Goal: Task Accomplishment & Management: Complete application form

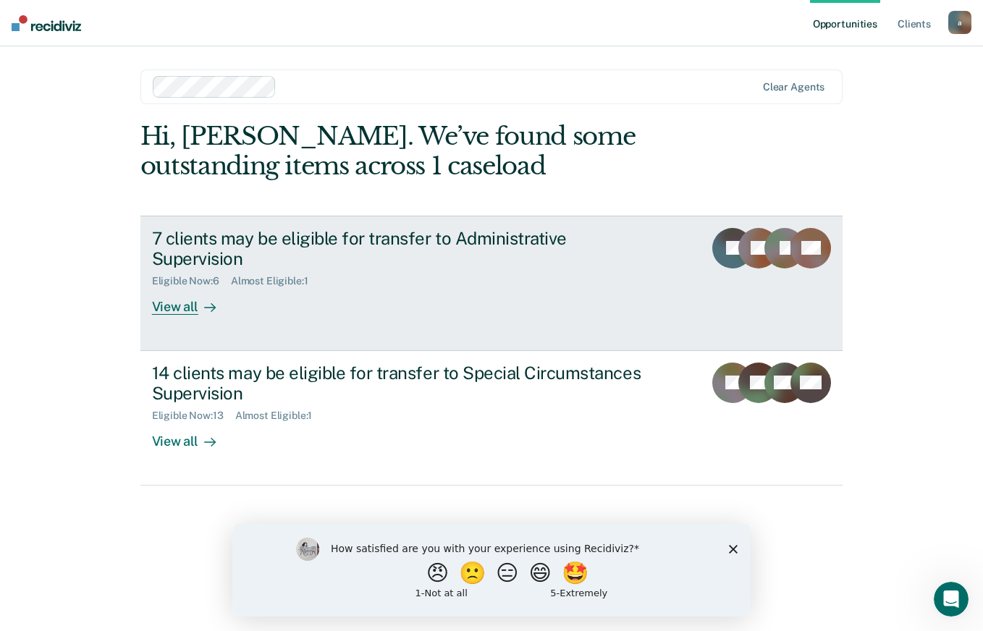
click at [190, 287] on div "View all" at bounding box center [192, 301] width 81 height 28
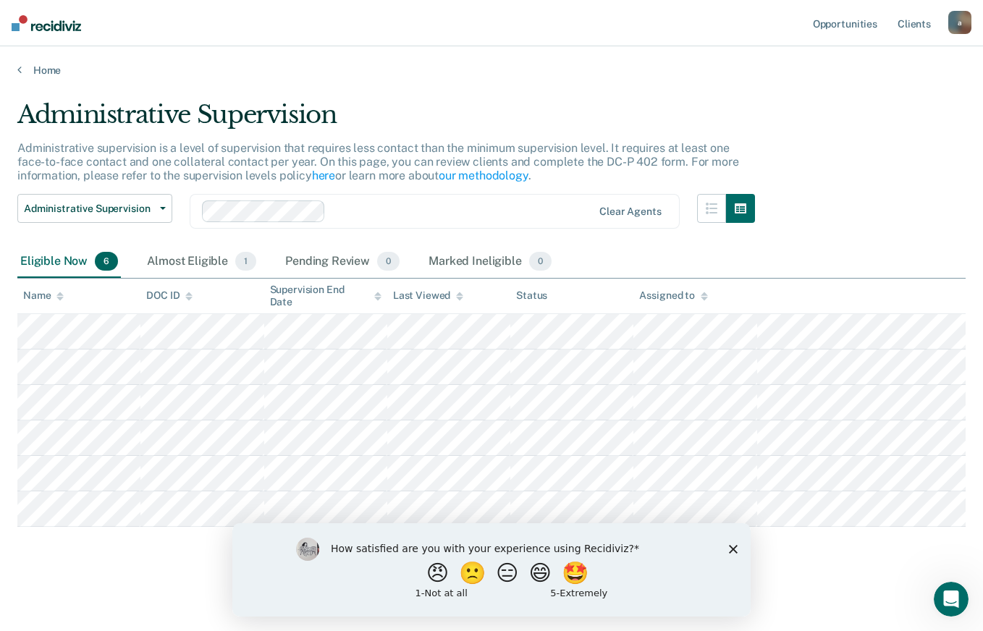
click at [733, 547] on icon "Close survey" at bounding box center [733, 548] width 9 height 9
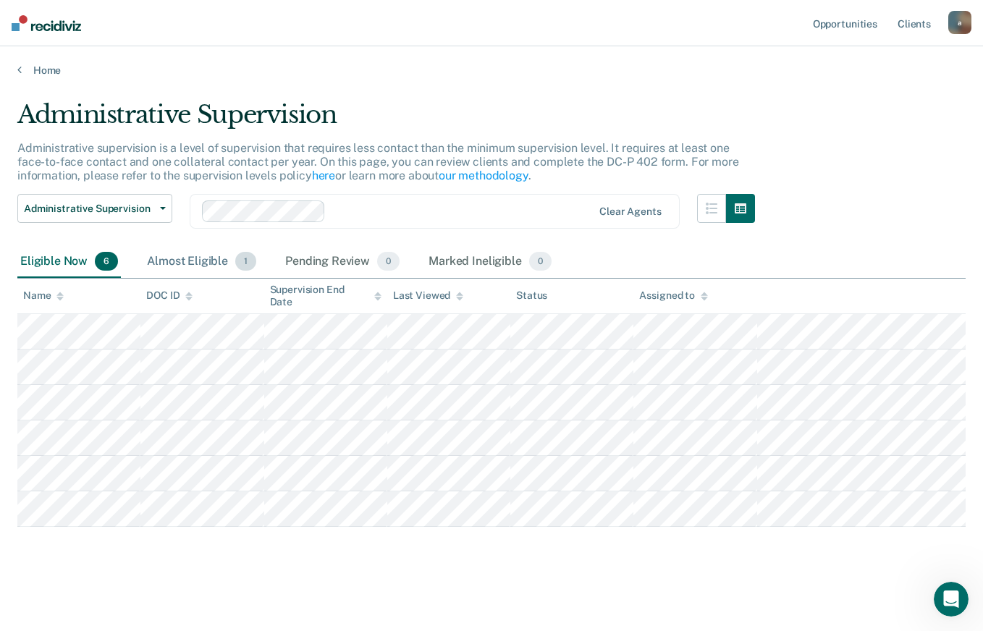
click at [209, 261] on div "Almost Eligible 1" at bounding box center [201, 262] width 115 height 32
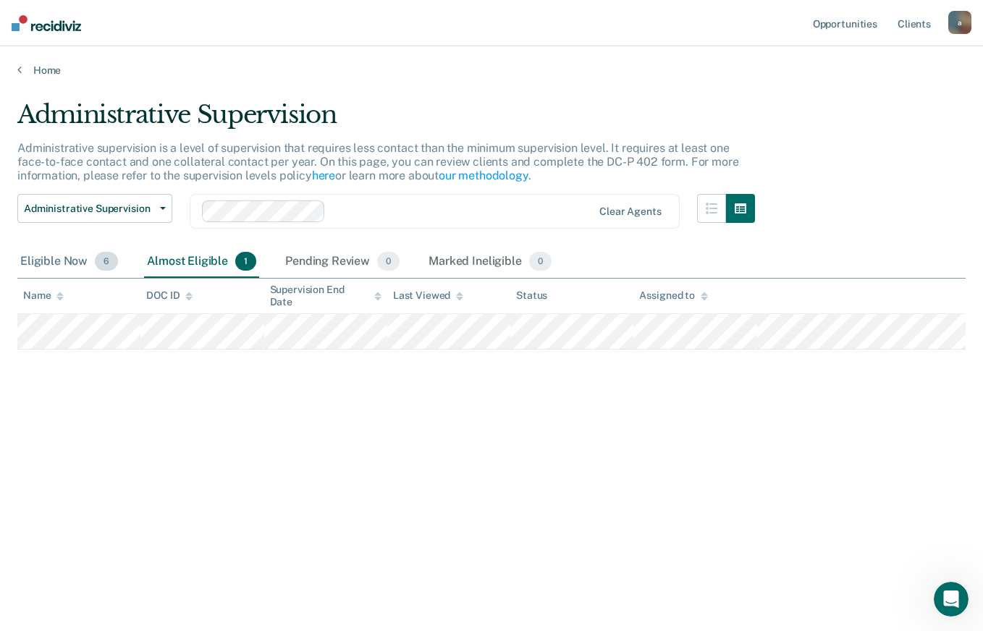
click at [66, 259] on div "Eligible Now 6" at bounding box center [68, 262] width 103 height 32
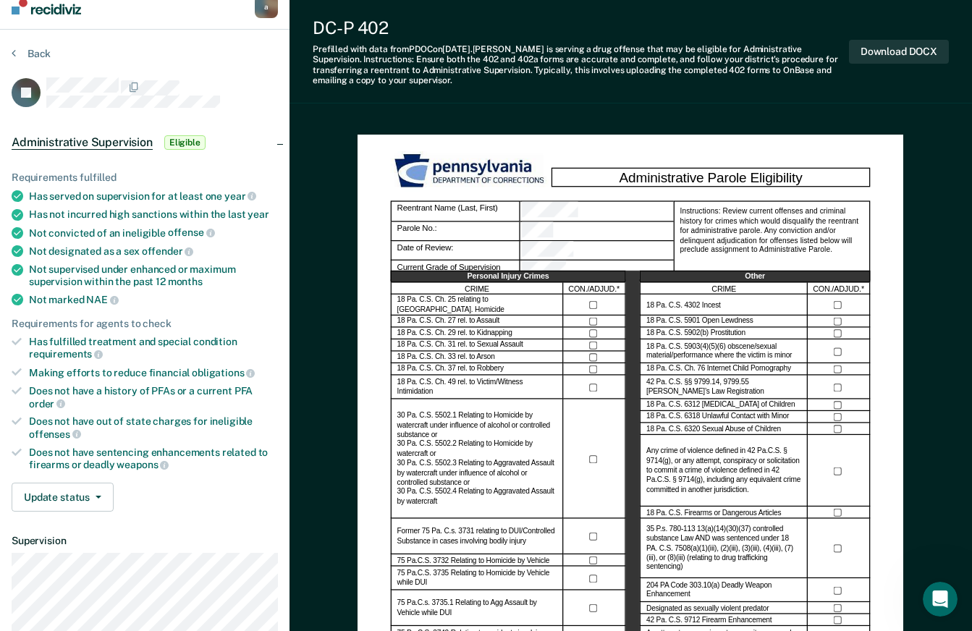
scroll to position [72, 0]
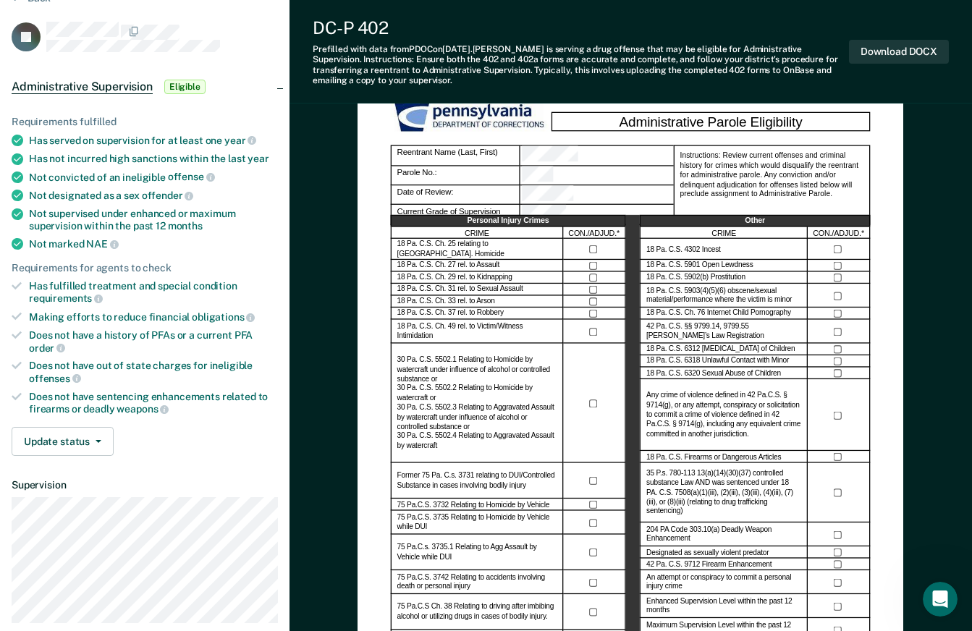
click at [15, 285] on icon at bounding box center [17, 286] width 10 height 8
click at [63, 288] on div "Has fulfilled treatment and special condition requirements" at bounding box center [153, 292] width 249 height 25
click at [99, 440] on icon "button" at bounding box center [99, 441] width 6 height 3
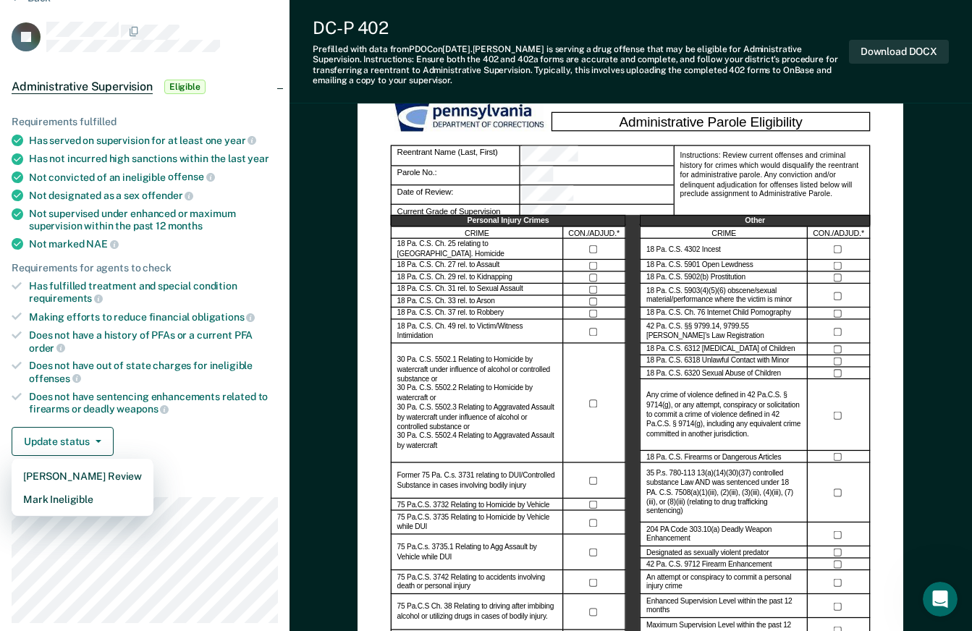
click at [164, 428] on div "Update status [PERSON_NAME] Review Mark Ineligible" at bounding box center [145, 441] width 266 height 29
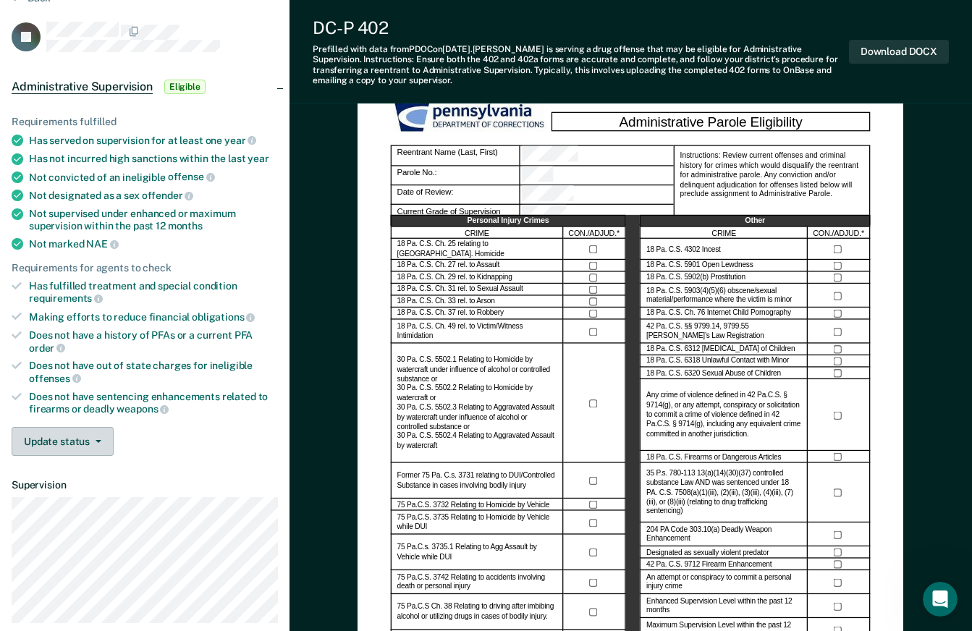
click at [73, 438] on button "Update status" at bounding box center [63, 441] width 102 height 29
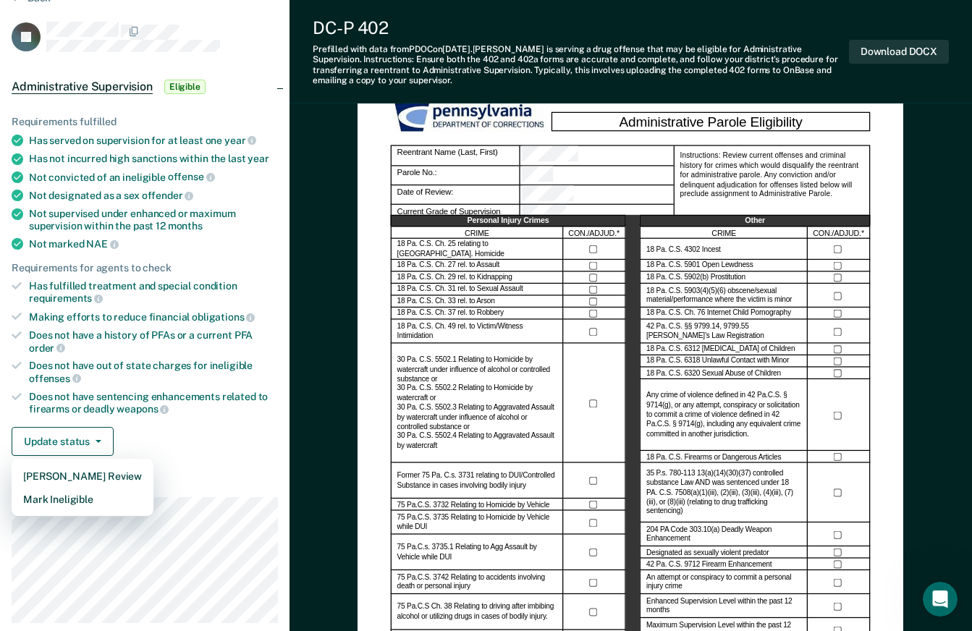
click at [194, 459] on div "Requirements fulfilled Has served on supervision for at least one year Has not …" at bounding box center [144, 280] width 289 height 375
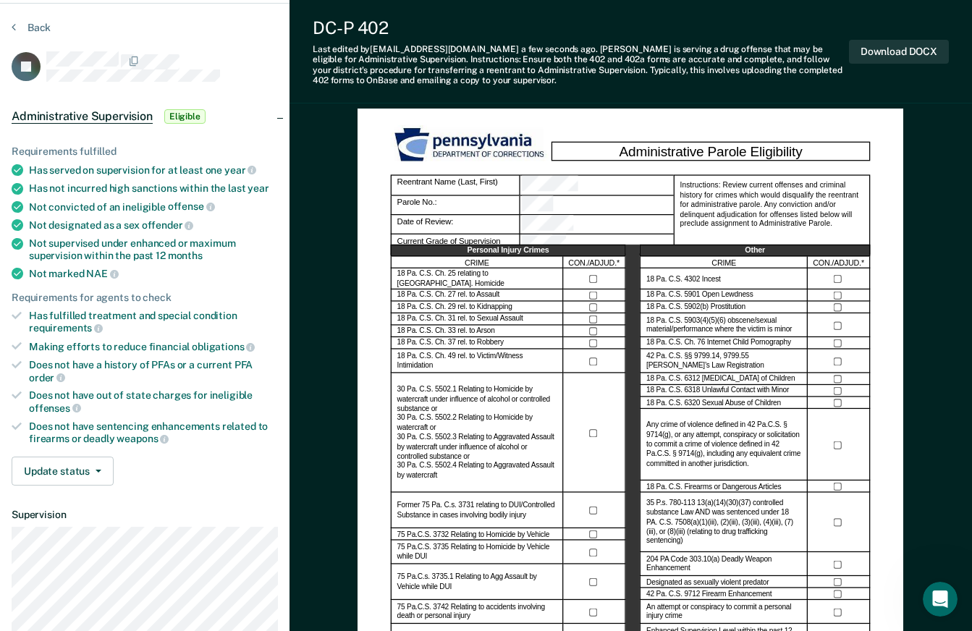
scroll to position [0, 0]
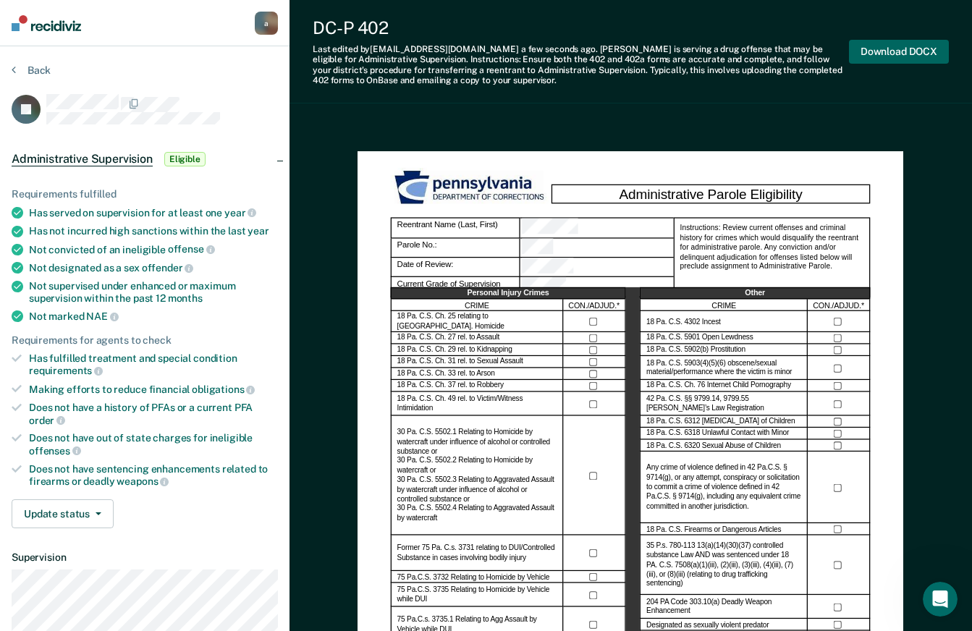
click at [905, 58] on button "Download DOCX" at bounding box center [899, 52] width 100 height 24
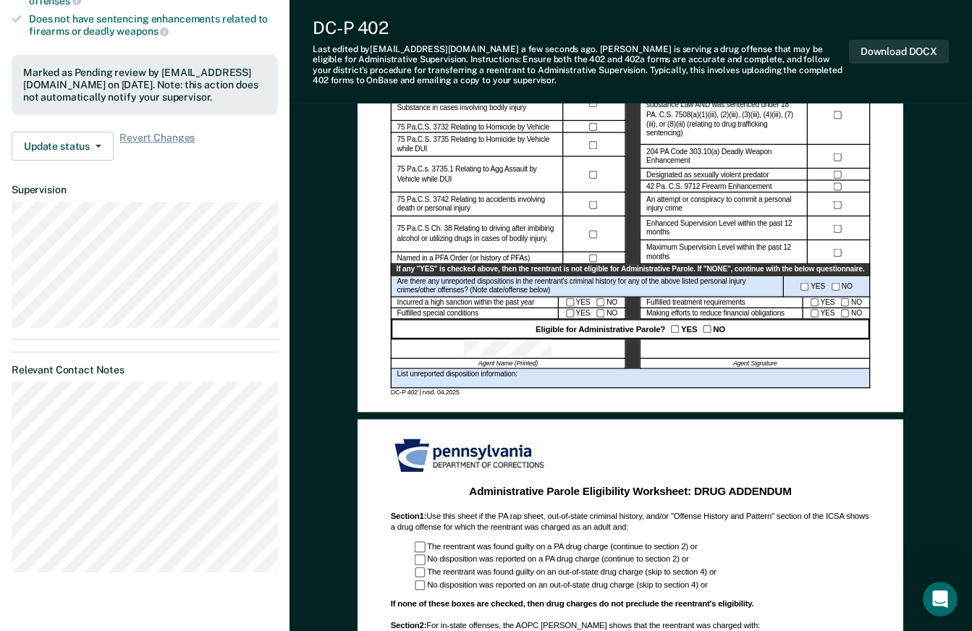
scroll to position [298, 0]
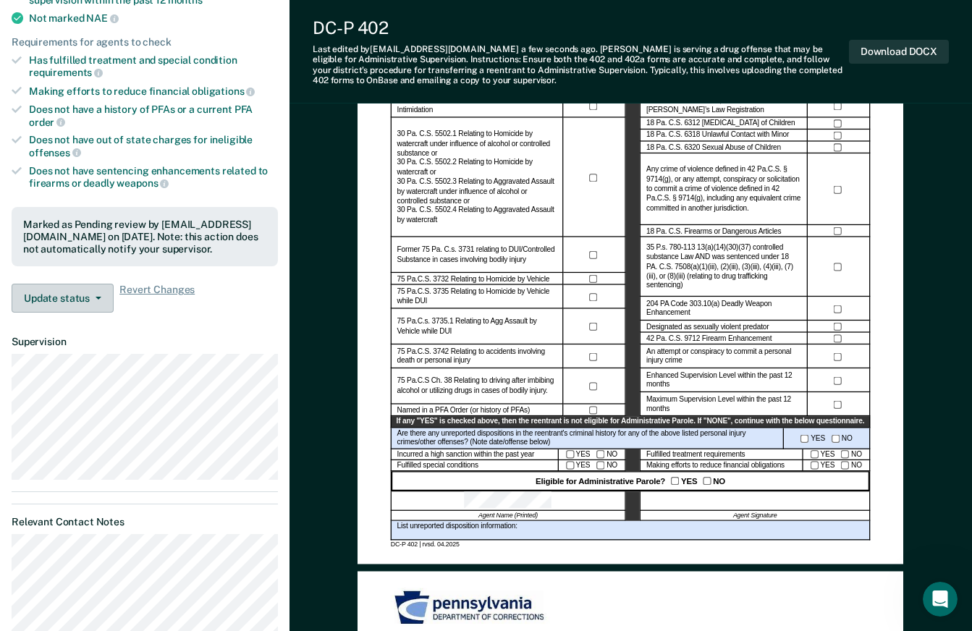
click at [88, 291] on button "Update status" at bounding box center [63, 298] width 102 height 29
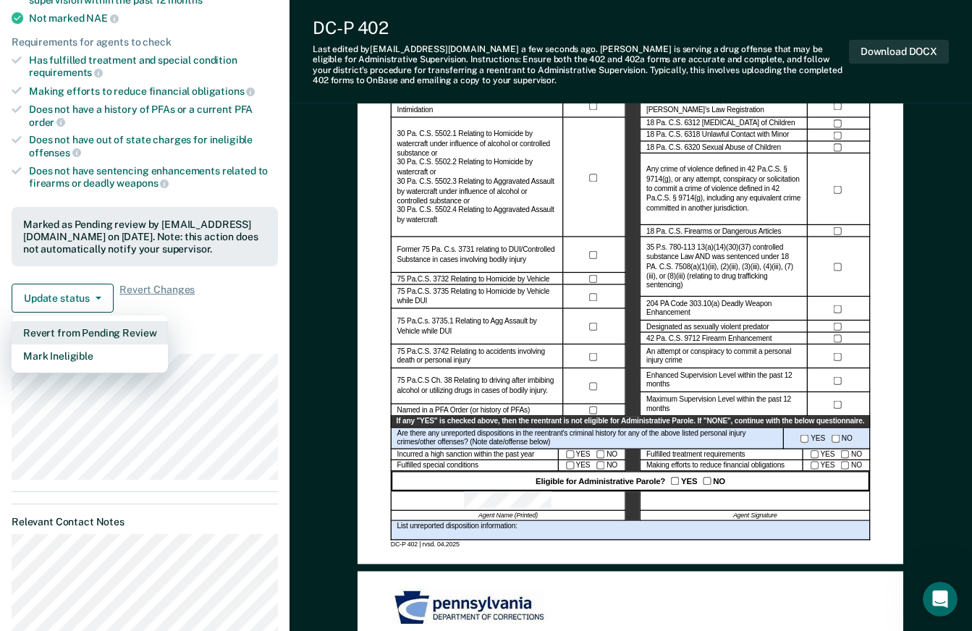
click at [90, 334] on button "Revert from Pending Review" at bounding box center [90, 332] width 156 height 23
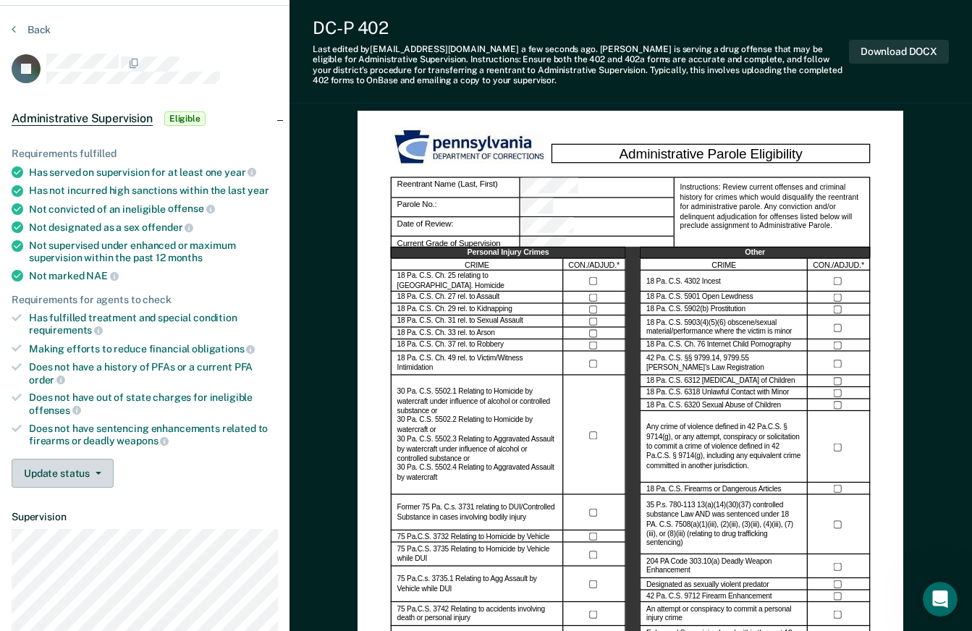
scroll to position [0, 0]
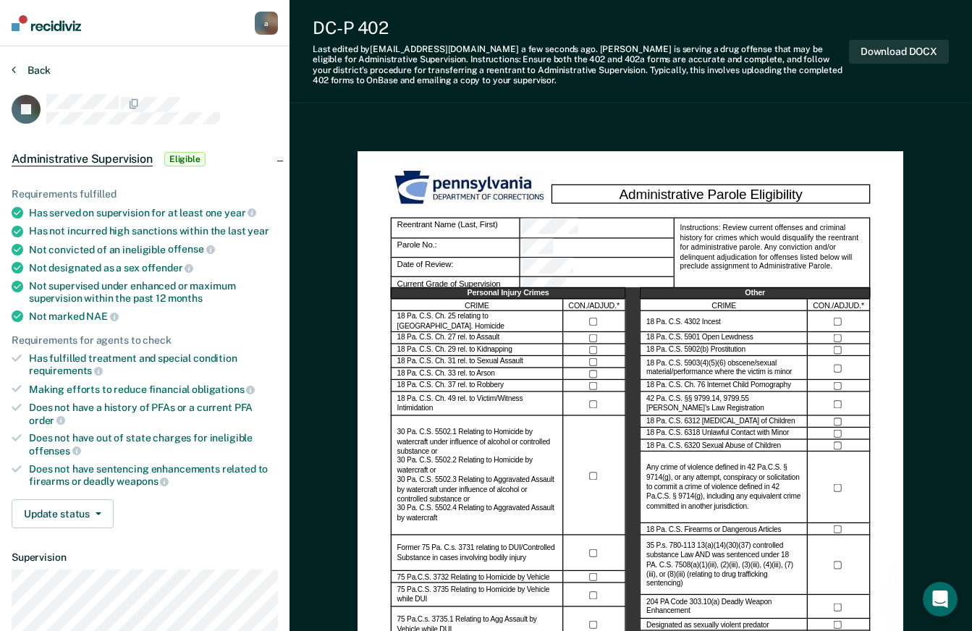
click at [47, 73] on button "Back" at bounding box center [31, 70] width 39 height 13
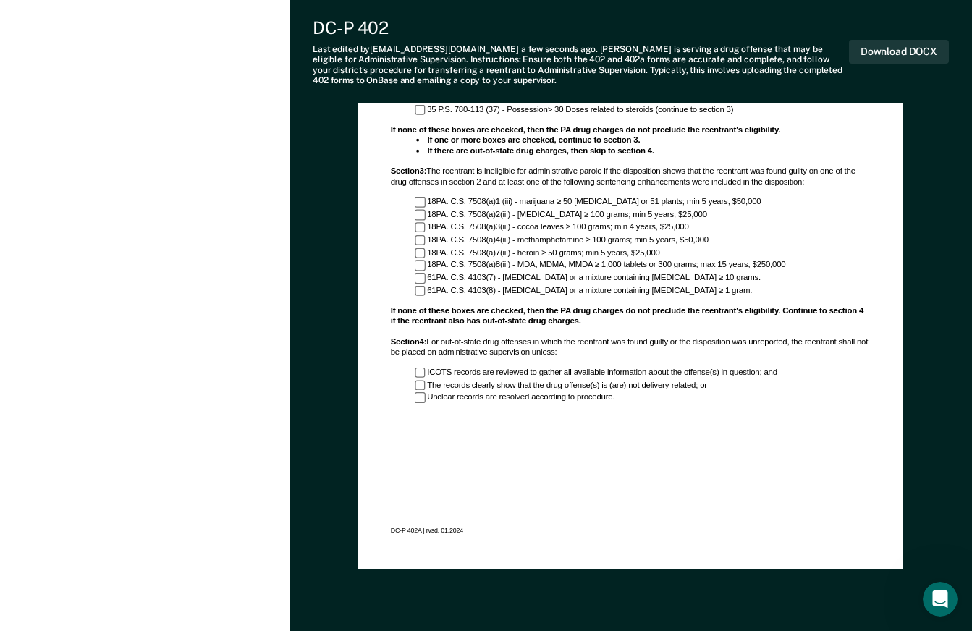
scroll to position [1013, 0]
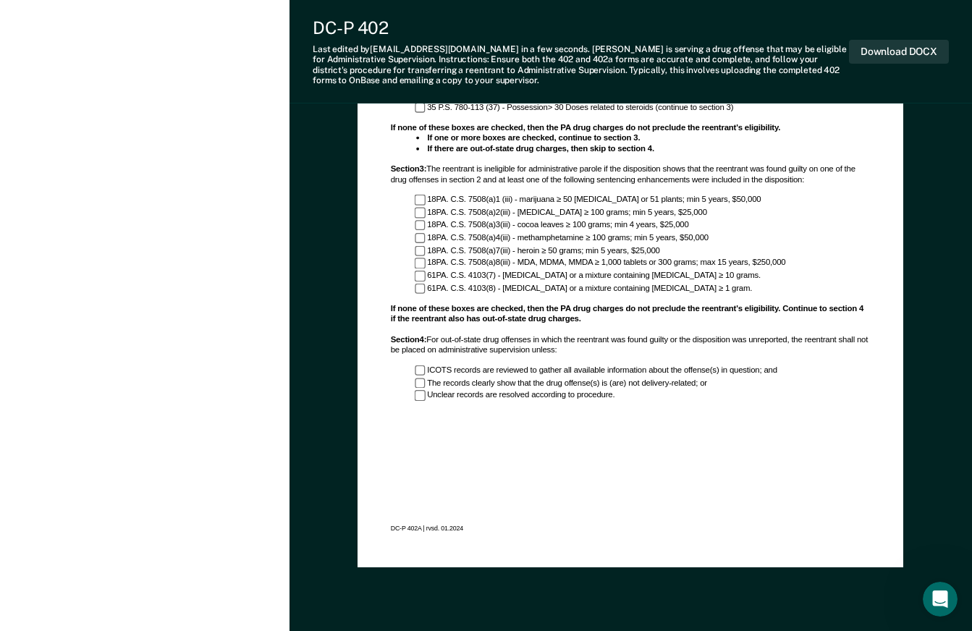
click at [458, 419] on div "Administrative Parole Eligibility Worksheet: DRUG ADDENDUM Section 1 : Use this…" at bounding box center [630, 212] width 512 height 678
click at [507, 444] on div "Administrative Parole Eligibility Worksheet: DRUG ADDENDUM Section 1 : Use this…" at bounding box center [630, 212] width 512 height 678
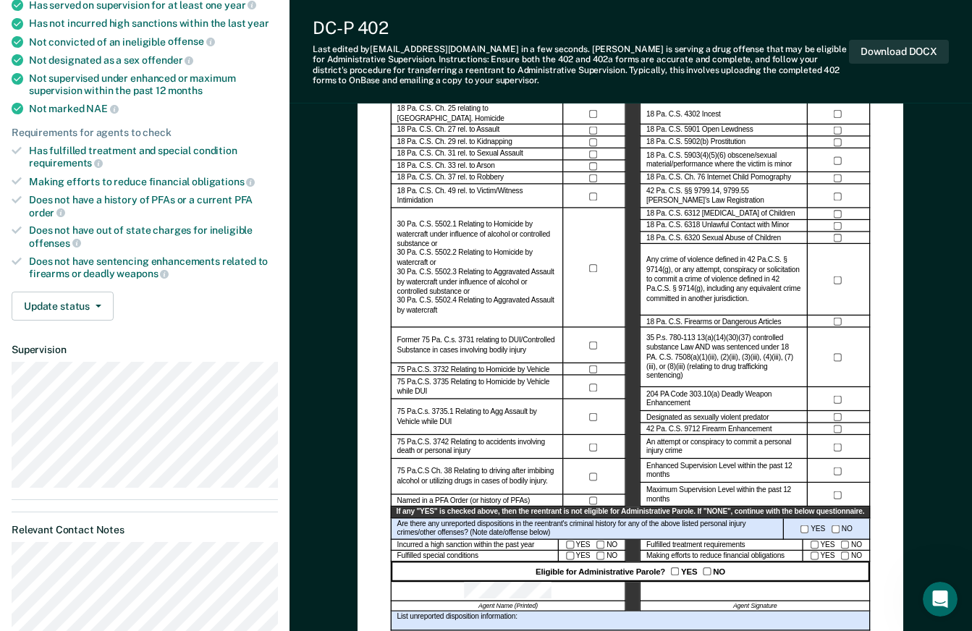
scroll to position [81, 0]
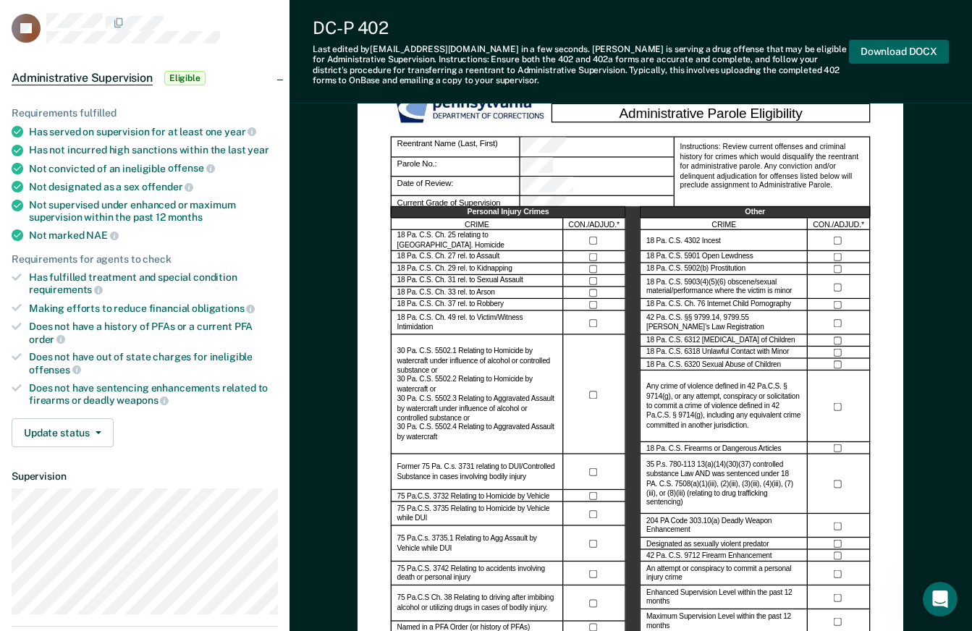
click at [883, 49] on button "Download DOCX" at bounding box center [899, 52] width 100 height 24
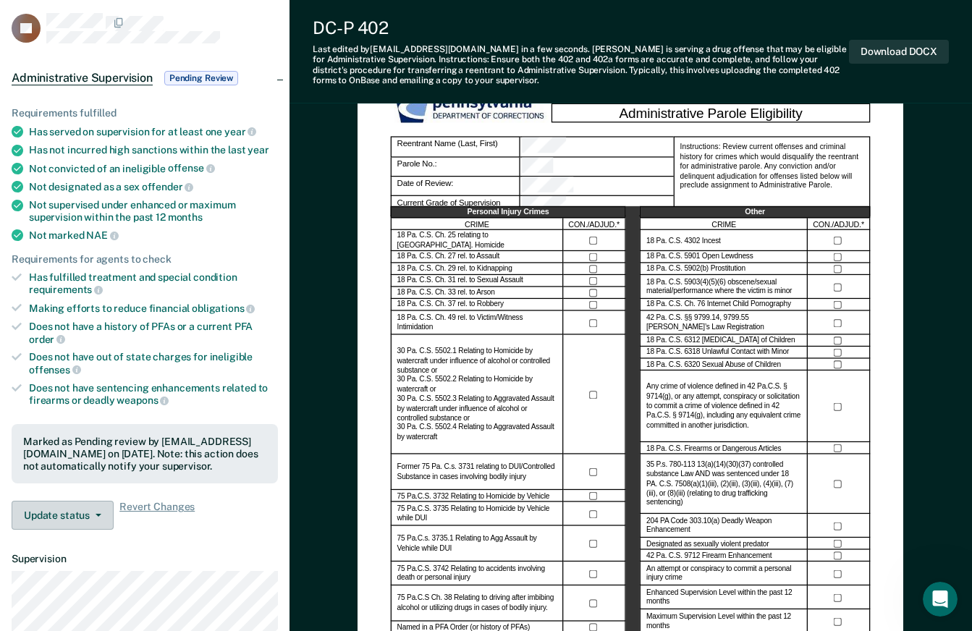
click at [104, 515] on button "Update status" at bounding box center [63, 515] width 102 height 29
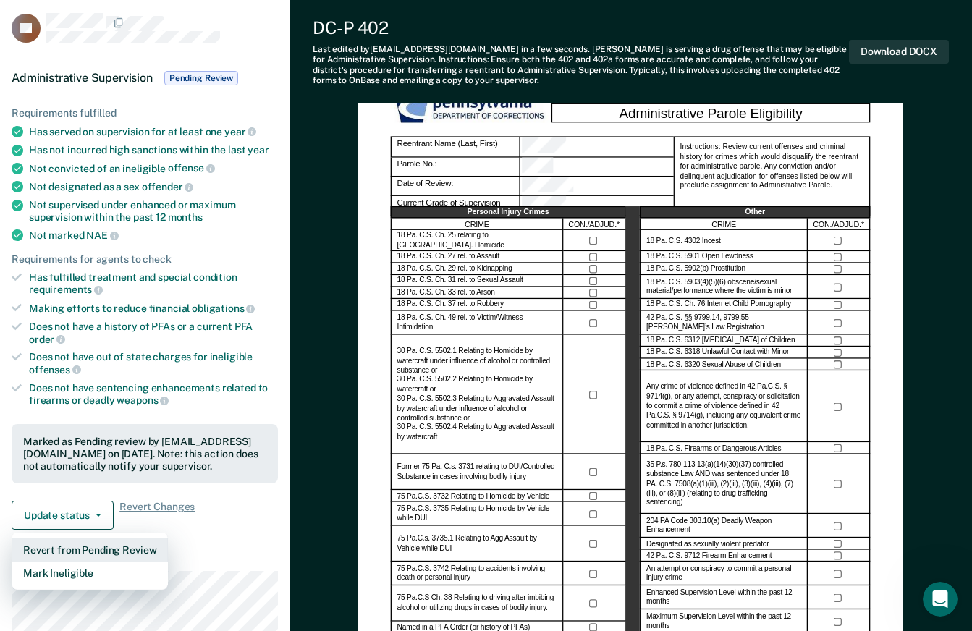
click at [85, 551] on button "Revert from Pending Review" at bounding box center [90, 549] width 156 height 23
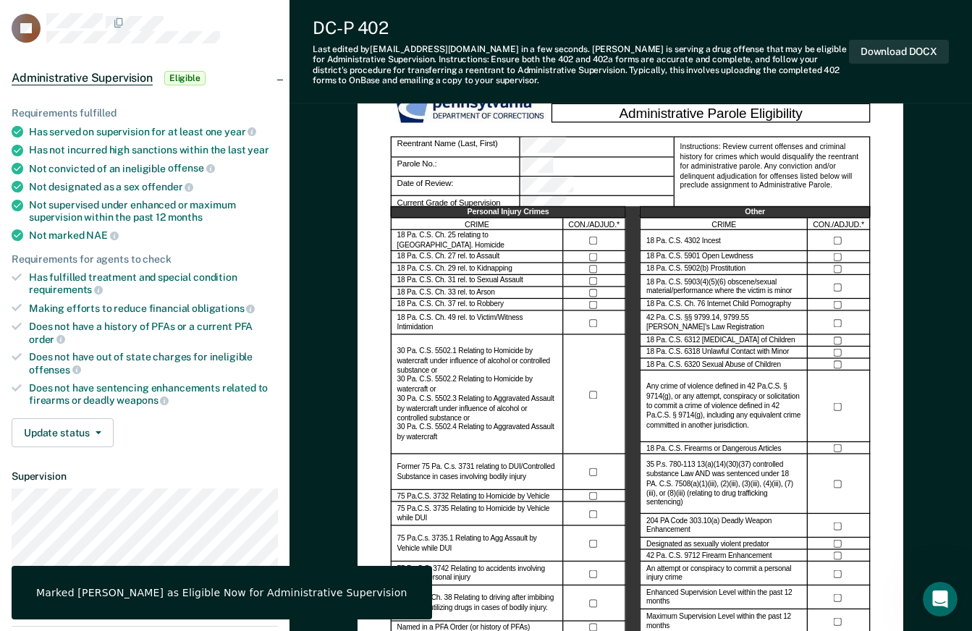
click at [187, 457] on div "Requirements fulfilled Has served on supervision for at least one year Has not …" at bounding box center [144, 271] width 289 height 375
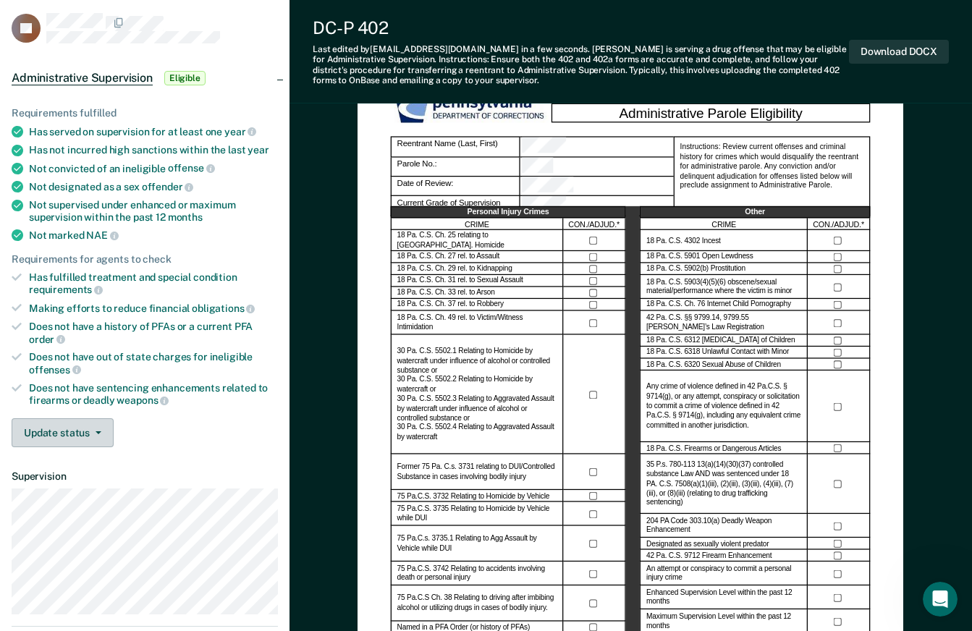
click at [90, 432] on span "button" at bounding box center [96, 432] width 12 height 3
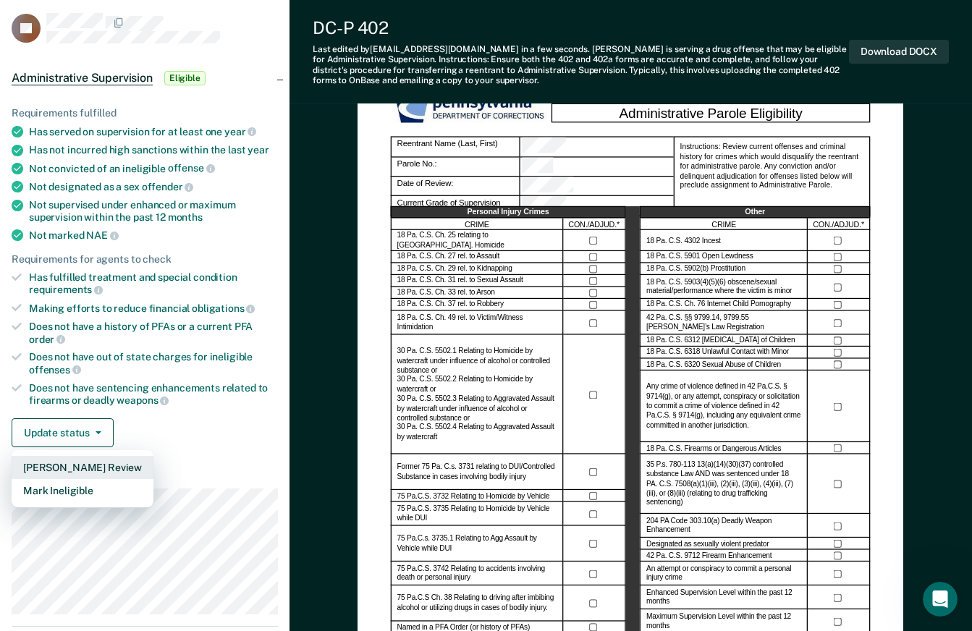
click at [98, 467] on button "[PERSON_NAME] Review" at bounding box center [83, 467] width 142 height 23
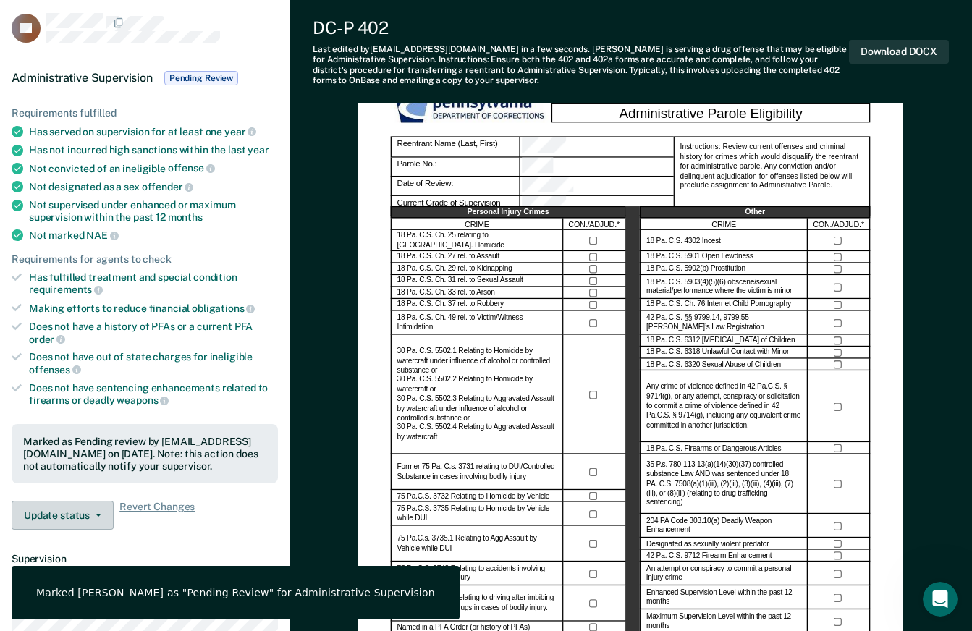
click at [98, 510] on button "Update status" at bounding box center [63, 515] width 102 height 29
click at [56, 546] on button "Revert from Pending Review" at bounding box center [90, 549] width 156 height 23
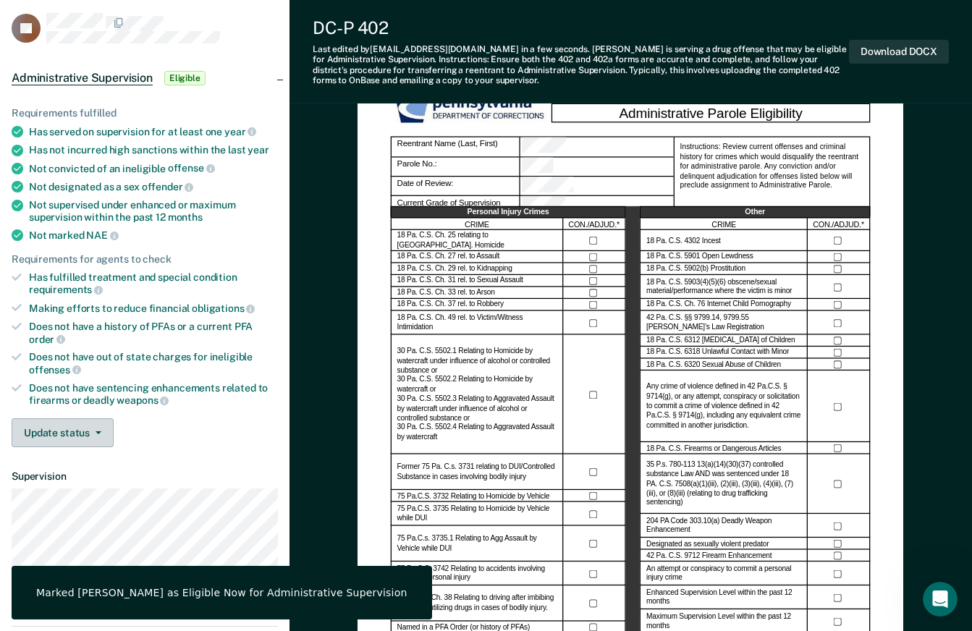
click at [98, 437] on button "Update status" at bounding box center [63, 432] width 102 height 29
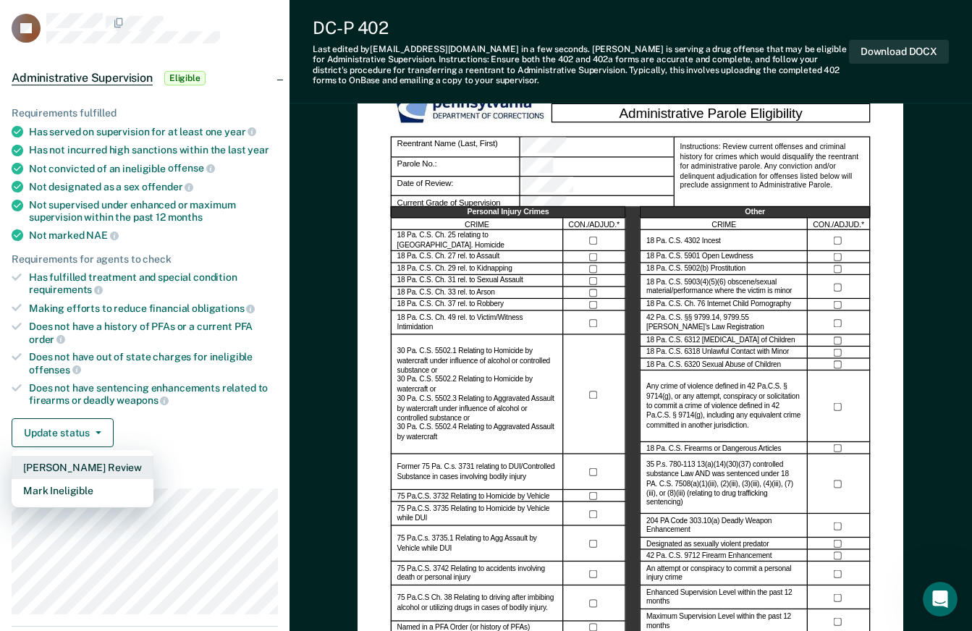
click at [79, 470] on button "[PERSON_NAME] Review" at bounding box center [83, 467] width 142 height 23
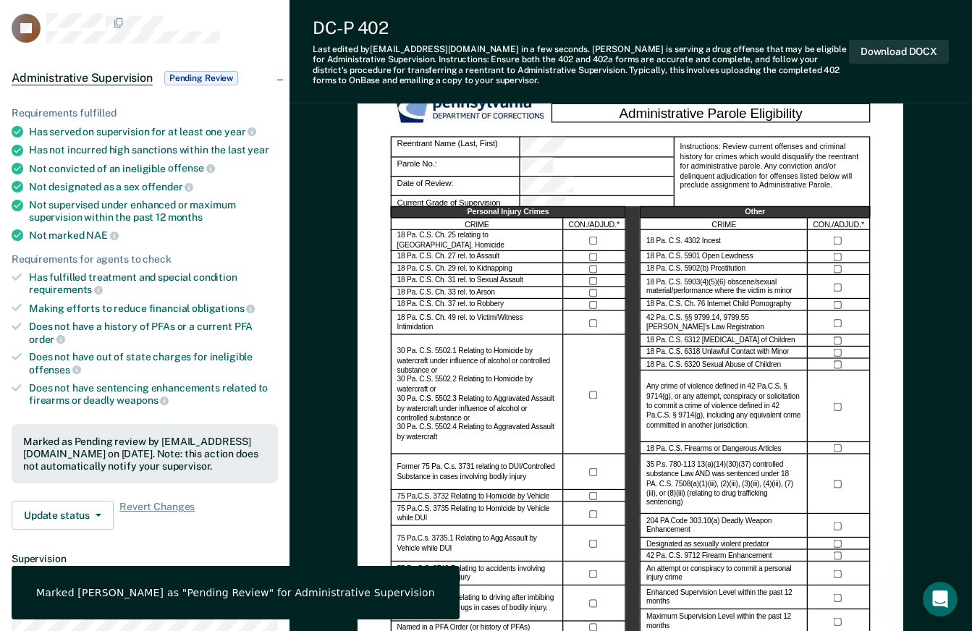
click at [280, 77] on div "Administrative Supervision Pending Review" at bounding box center [144, 78] width 289 height 46
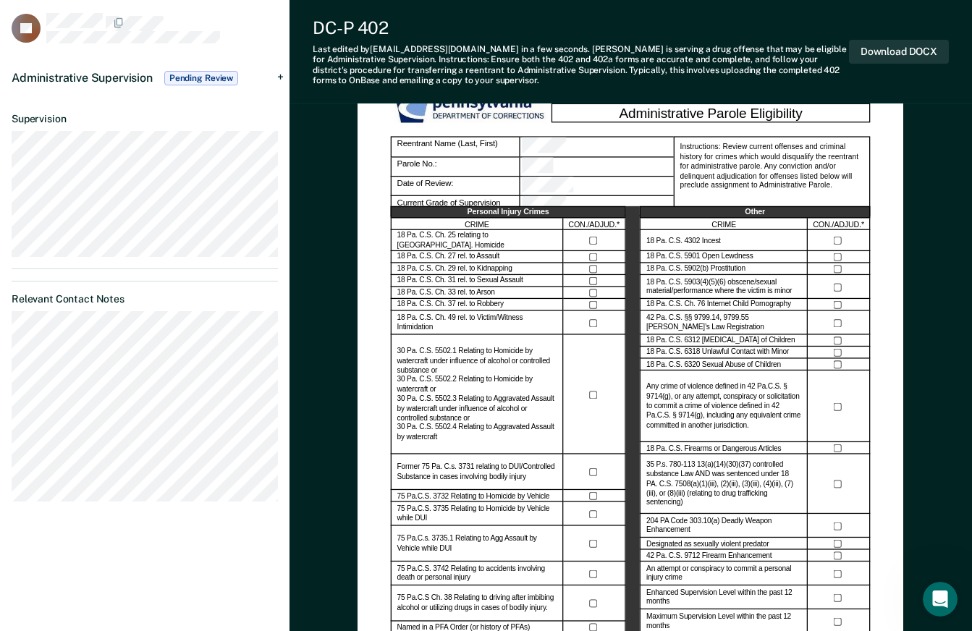
click at [280, 77] on div "Administrative Supervision Pending Review" at bounding box center [144, 78] width 289 height 46
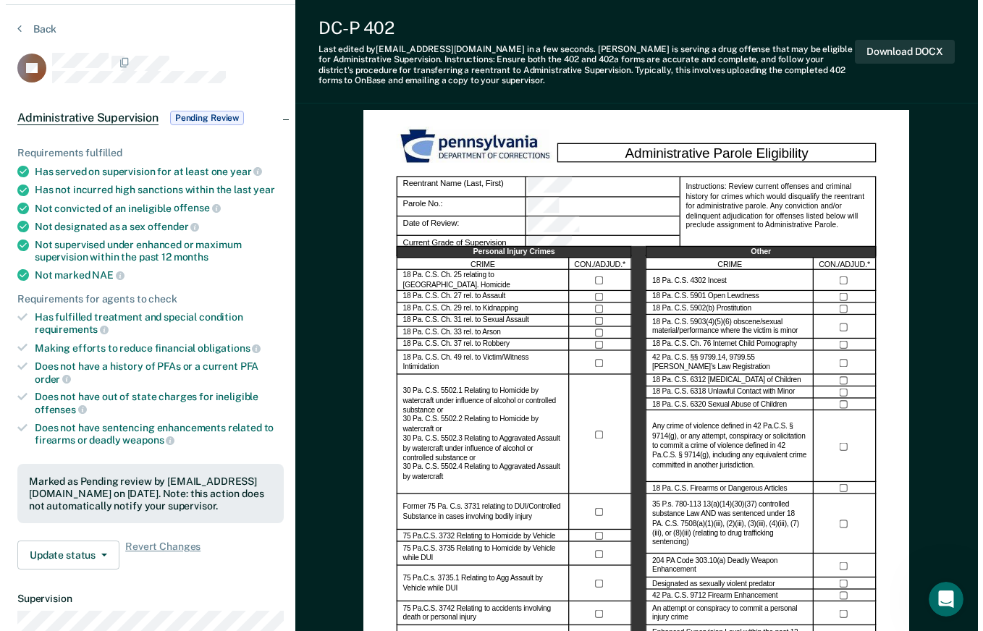
scroll to position [0, 0]
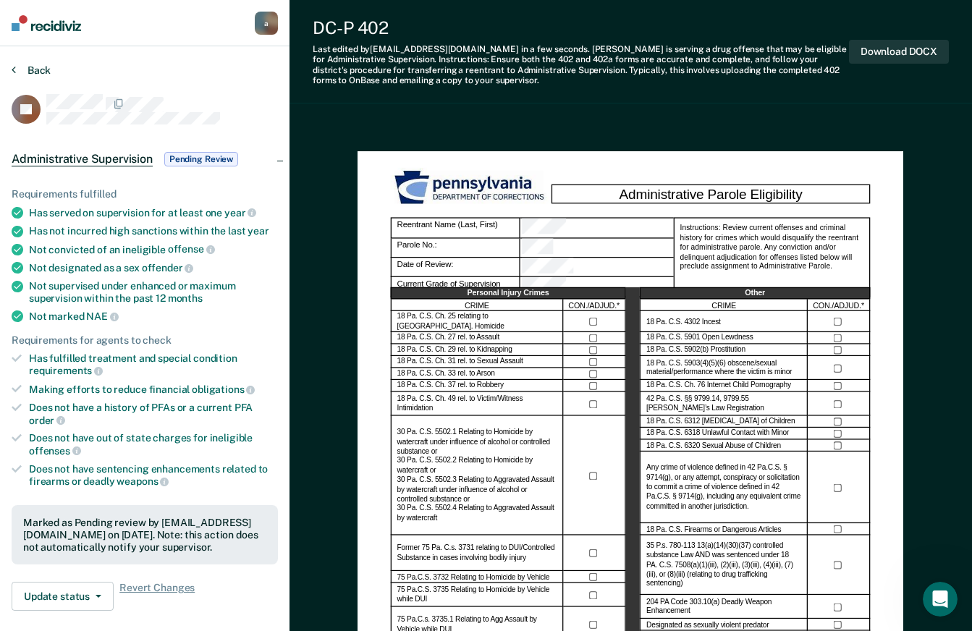
click at [33, 69] on button "Back" at bounding box center [31, 70] width 39 height 13
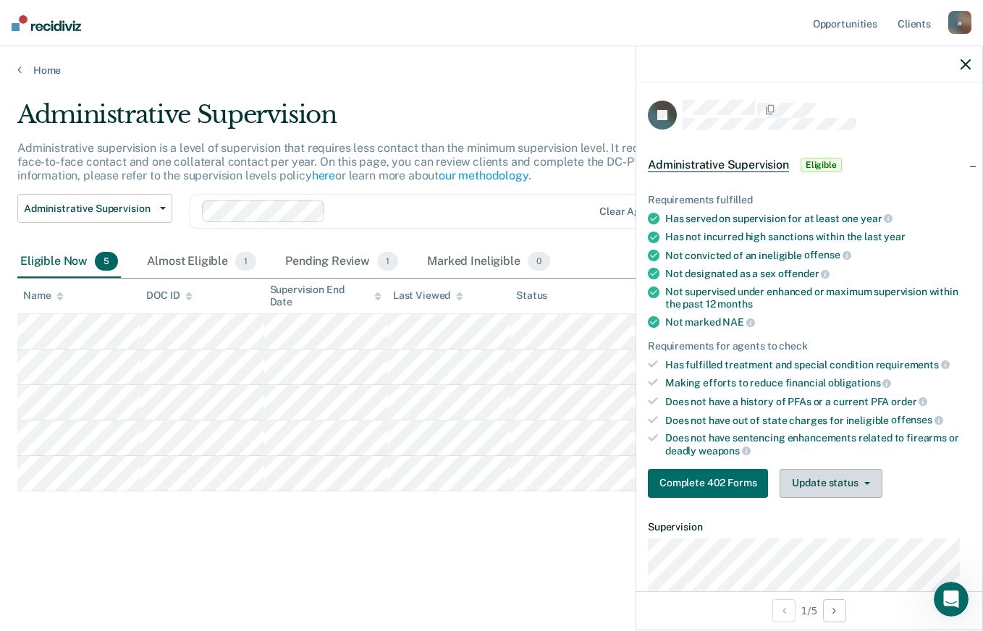
click at [854, 491] on button "Update status" at bounding box center [830, 483] width 102 height 29
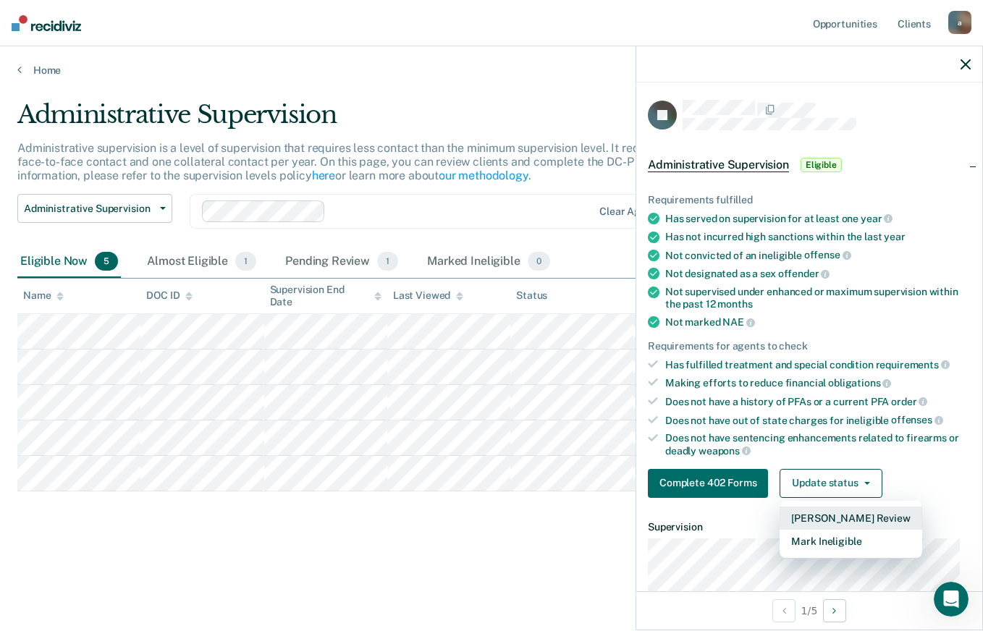
click at [850, 514] on button "[PERSON_NAME] Review" at bounding box center [850, 517] width 142 height 23
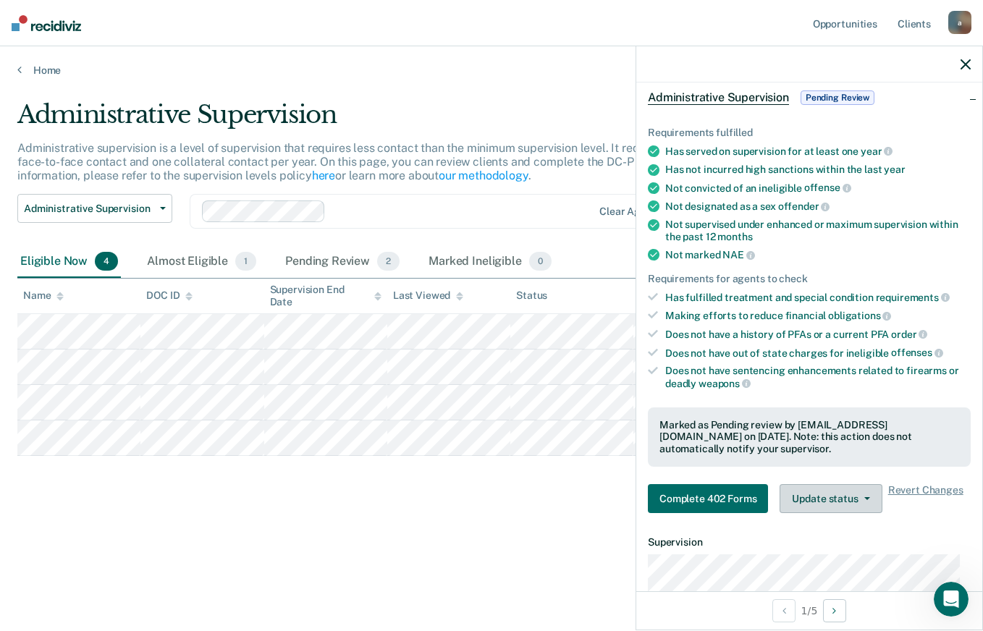
scroll to position [217, 0]
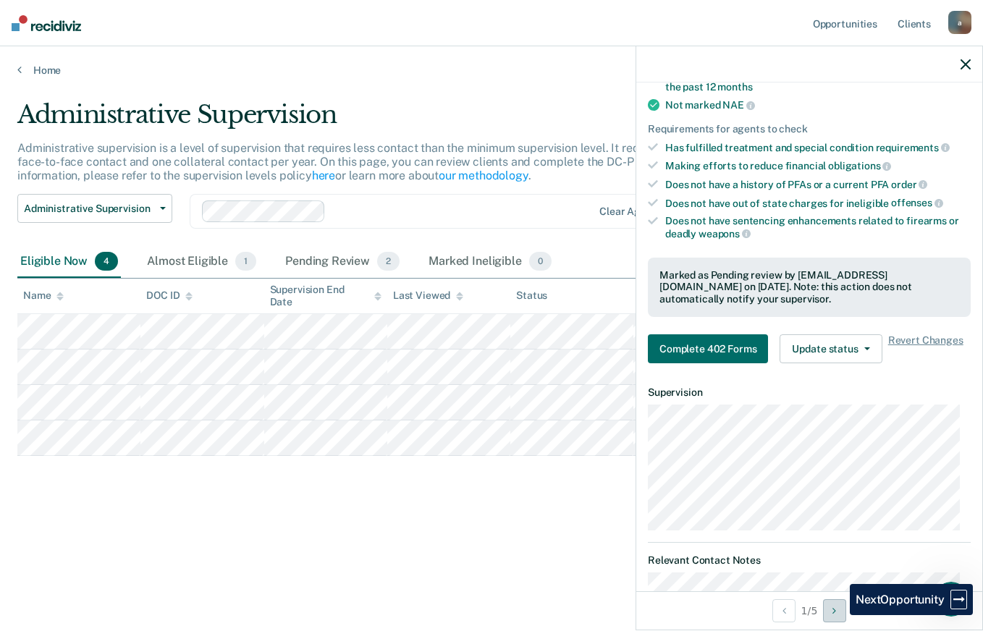
click at [839, 615] on button "Next Opportunity" at bounding box center [834, 610] width 23 height 23
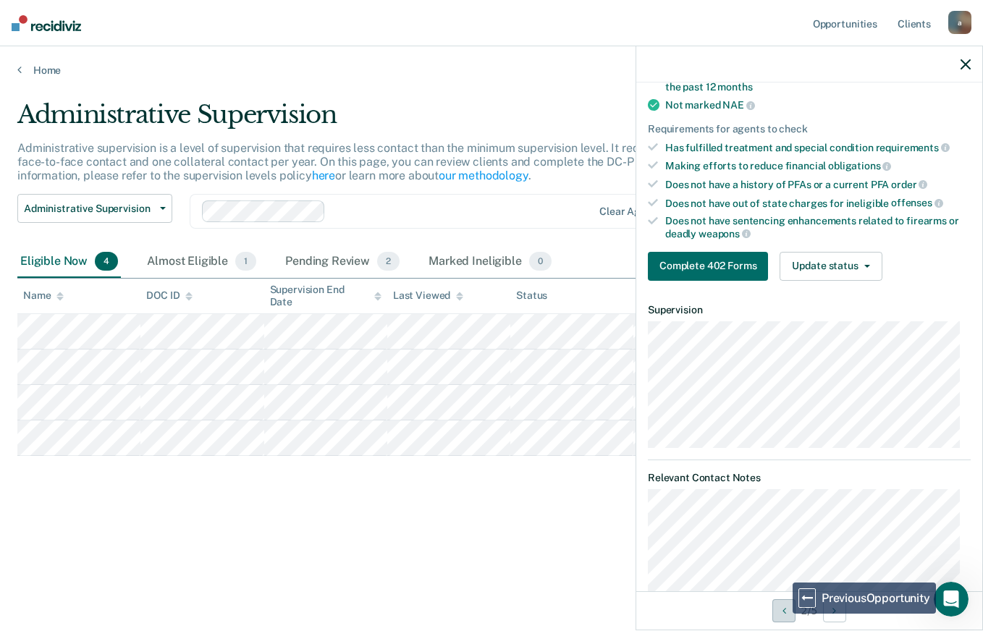
click at [782, 613] on icon "Previous Opportunity" at bounding box center [784, 611] width 4 height 10
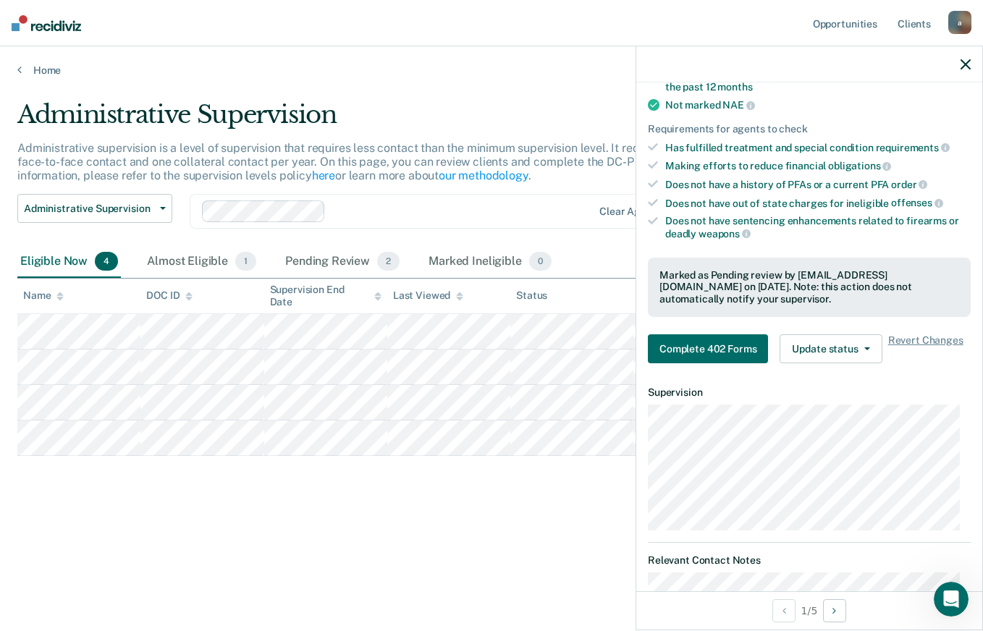
click at [438, 517] on div "Administrative Supervision Administrative supervision is a level of supervision…" at bounding box center [491, 311] width 948 height 423
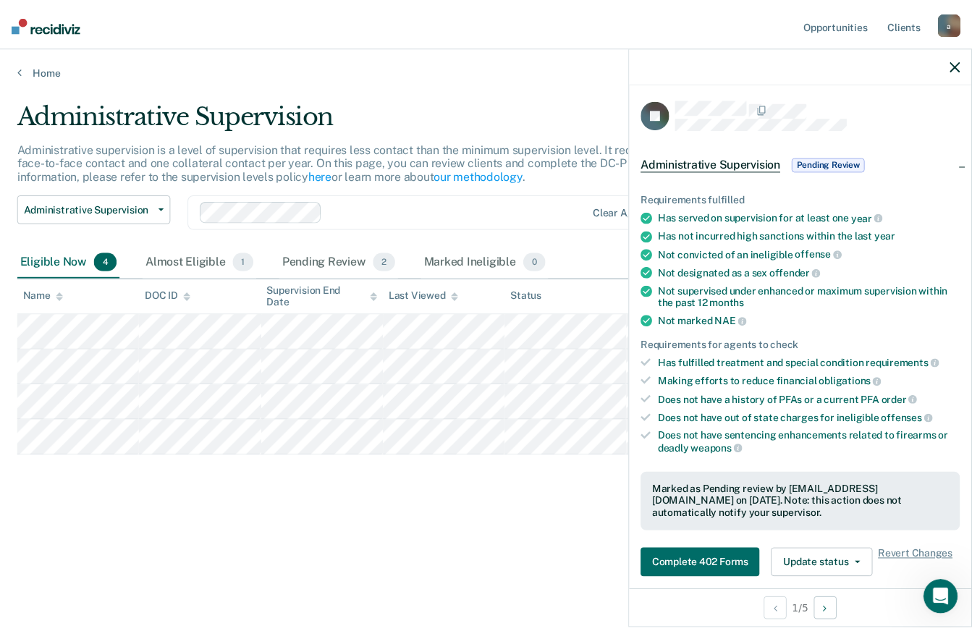
scroll to position [0, 0]
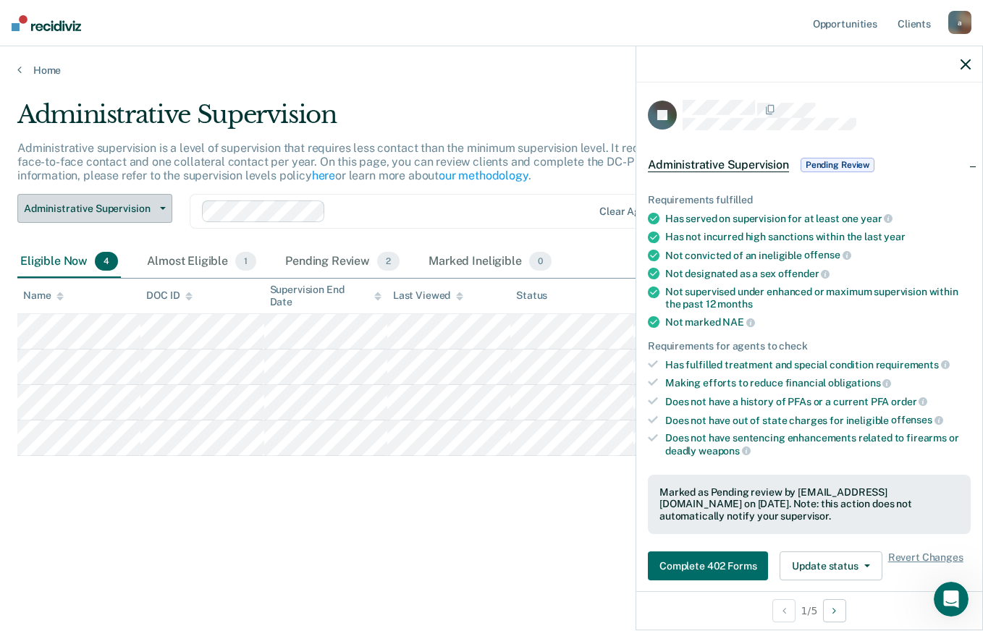
click at [157, 211] on button "Administrative Supervision" at bounding box center [94, 208] width 155 height 29
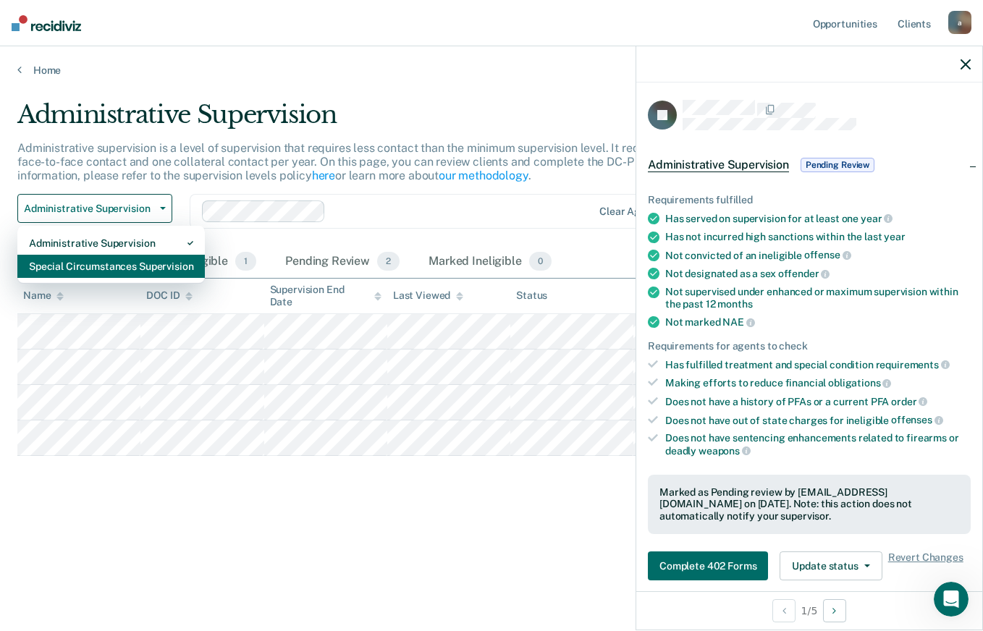
click at [116, 264] on div "Special Circumstances Supervision" at bounding box center [111, 266] width 164 height 23
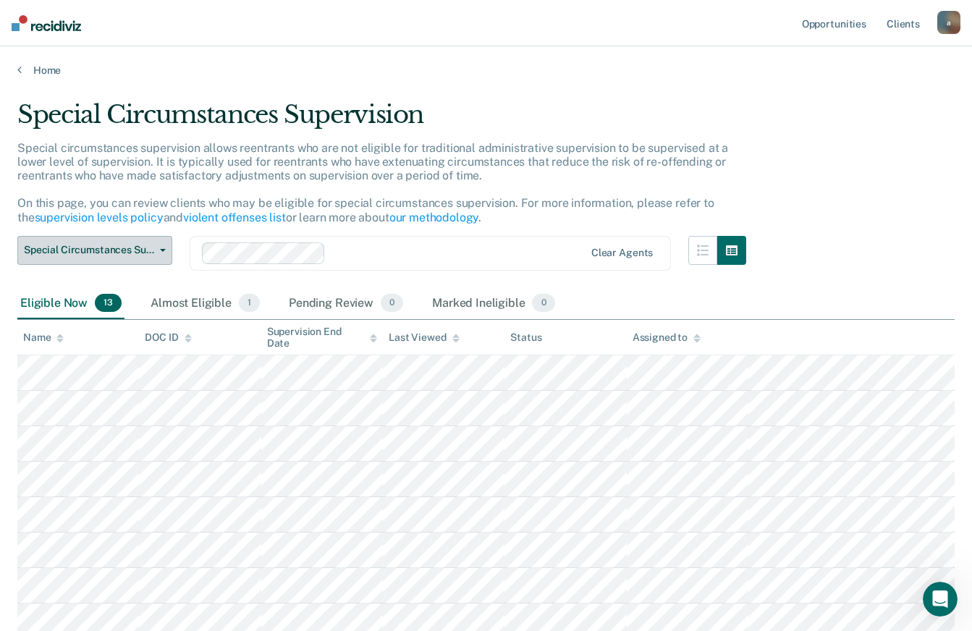
click at [136, 252] on span "Special Circumstances Supervision" at bounding box center [89, 250] width 130 height 12
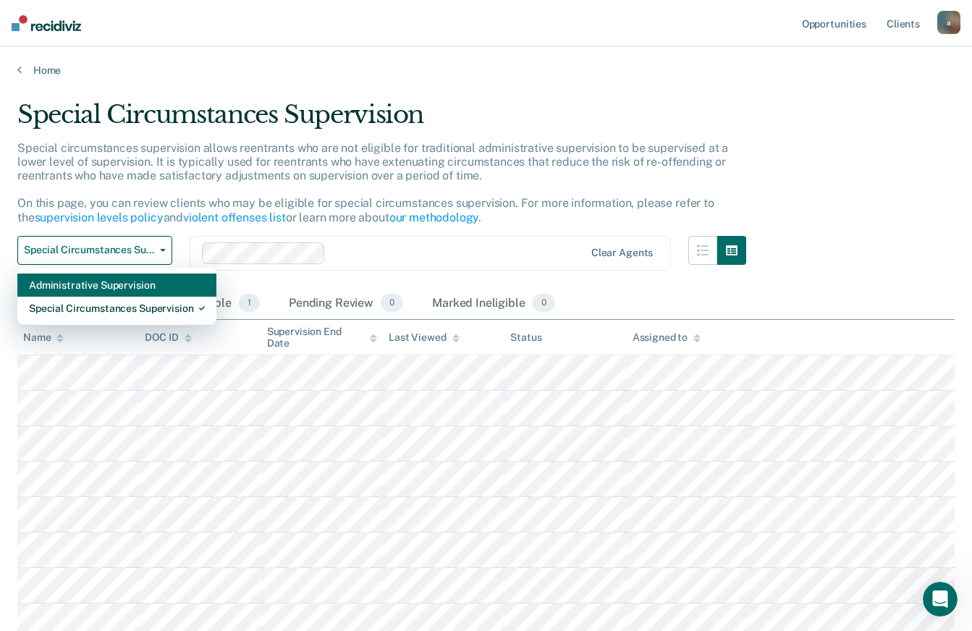
click at [96, 289] on div "Administrative Supervision" at bounding box center [117, 284] width 176 height 23
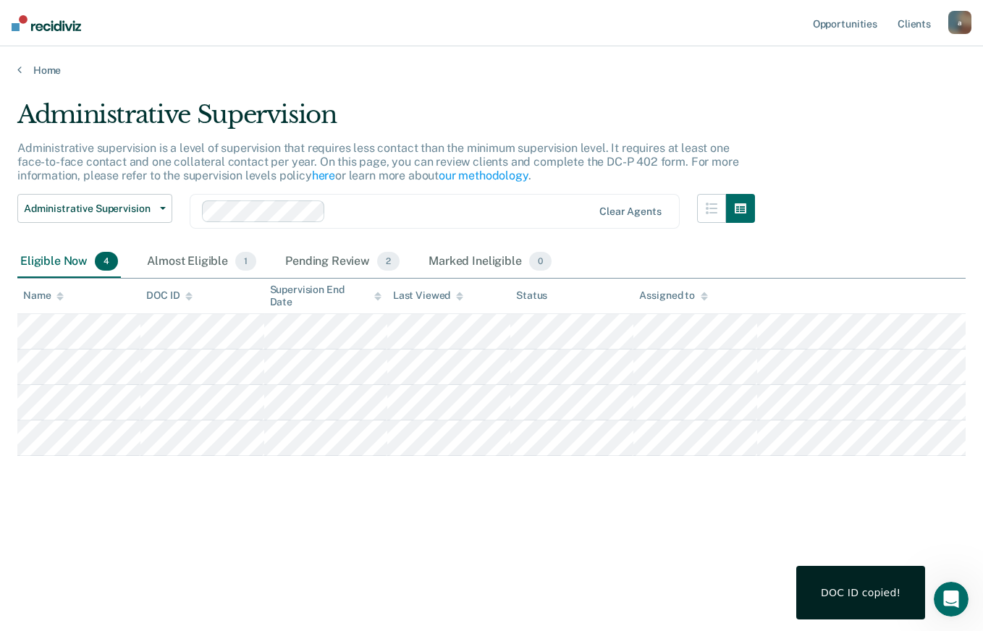
click at [203, 478] on div "Administrative Supervision Administrative supervision is a level of supervision…" at bounding box center [491, 311] width 948 height 423
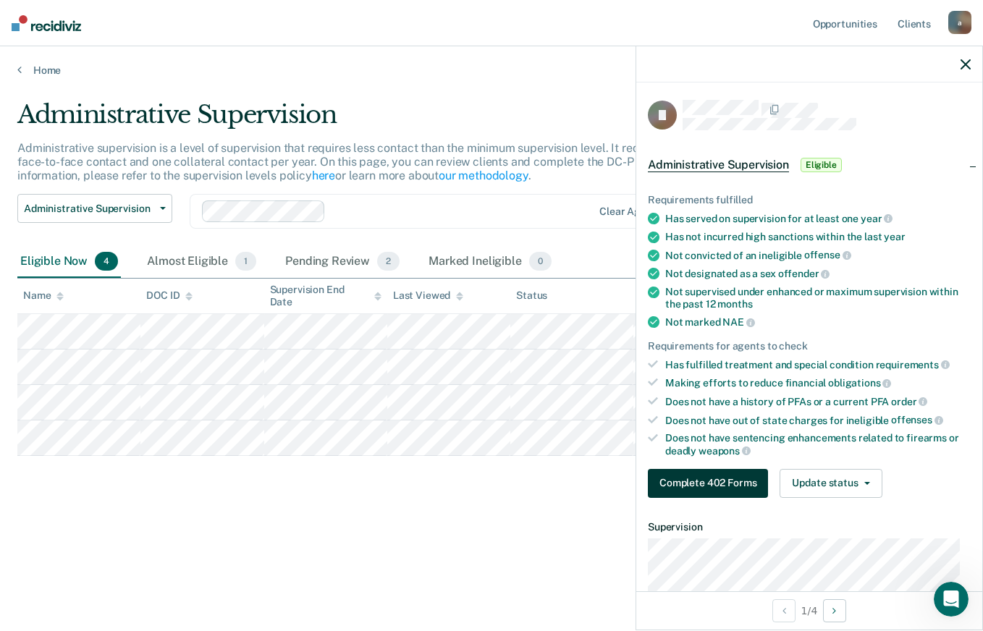
click at [686, 482] on button "Complete 402 Forms" at bounding box center [708, 483] width 120 height 29
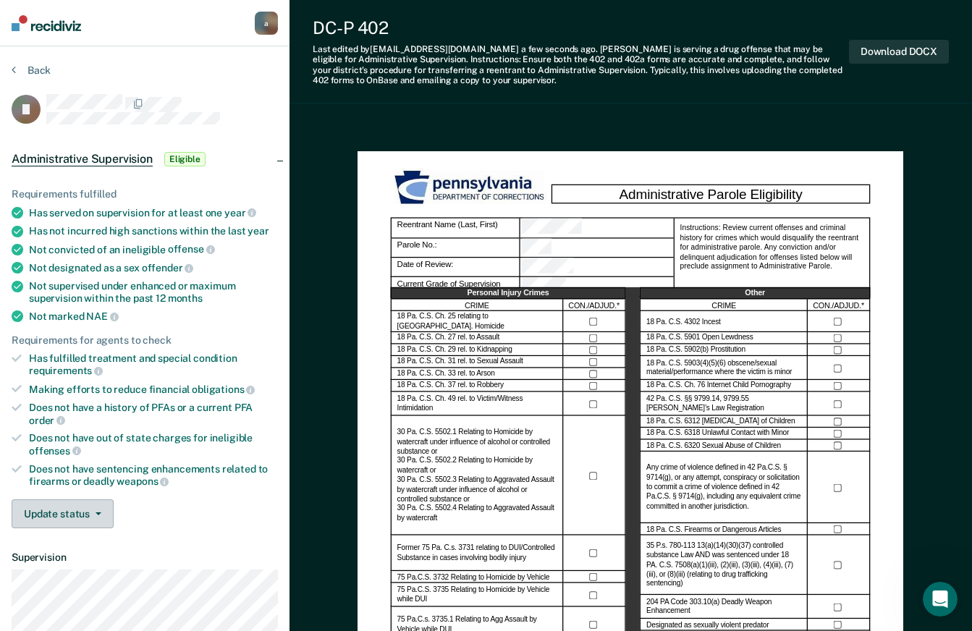
click at [70, 516] on button "Update status" at bounding box center [63, 513] width 102 height 29
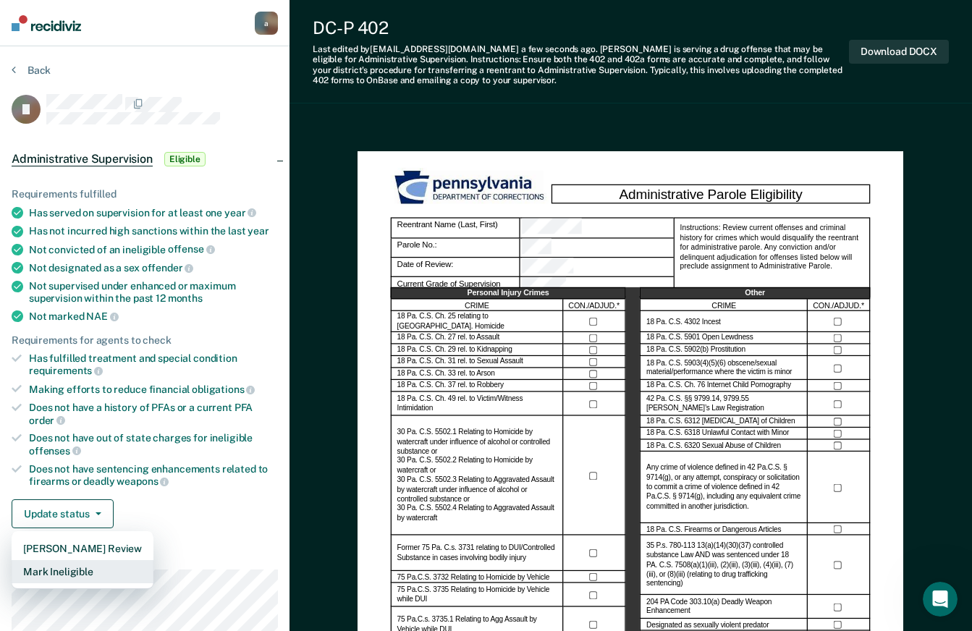
click at [51, 569] on button "Mark Ineligible" at bounding box center [83, 571] width 142 height 23
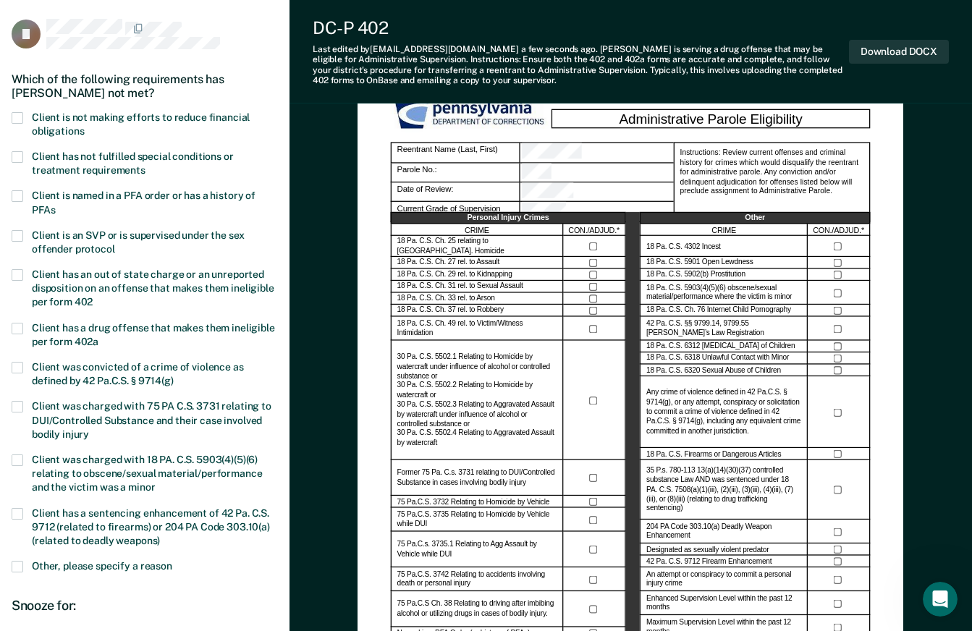
scroll to position [145, 0]
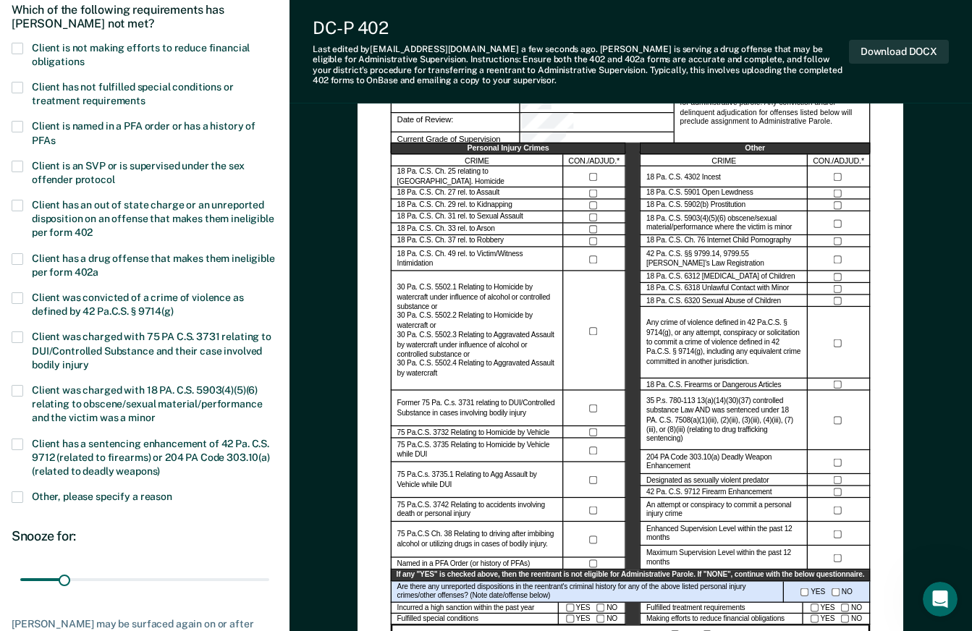
click at [14, 255] on span at bounding box center [18, 259] width 12 height 12
click at [98, 267] on input "Client has a drug offense that makes them ineligible per form 402a" at bounding box center [98, 267] width 0 height 0
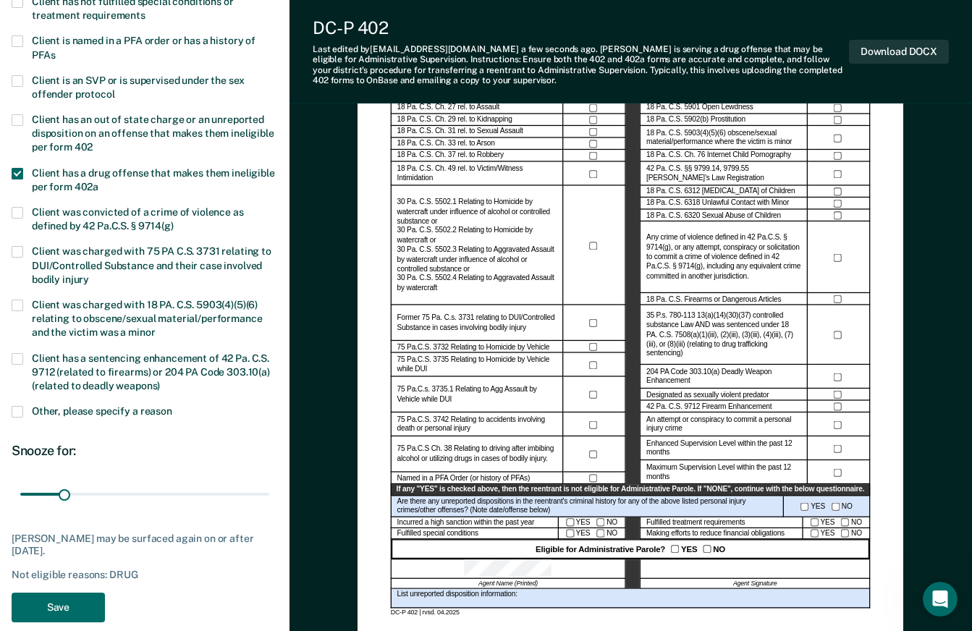
scroll to position [362, 0]
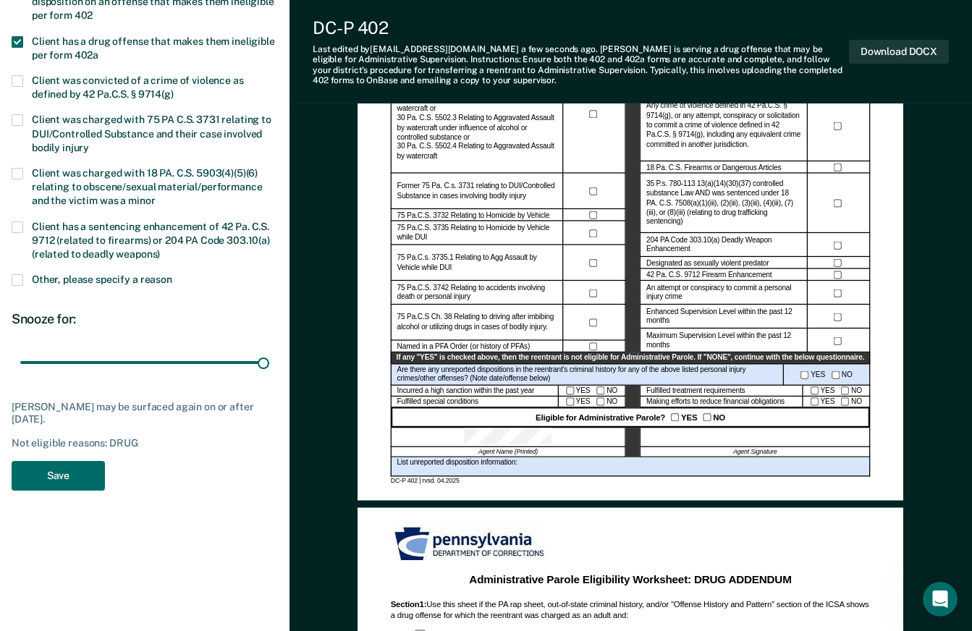
drag, startPoint x: 67, startPoint y: 365, endPoint x: 291, endPoint y: 372, distance: 223.7
type input "180"
click at [269, 373] on input "range" at bounding box center [144, 362] width 249 height 25
click at [74, 479] on button "Save" at bounding box center [58, 476] width 93 height 30
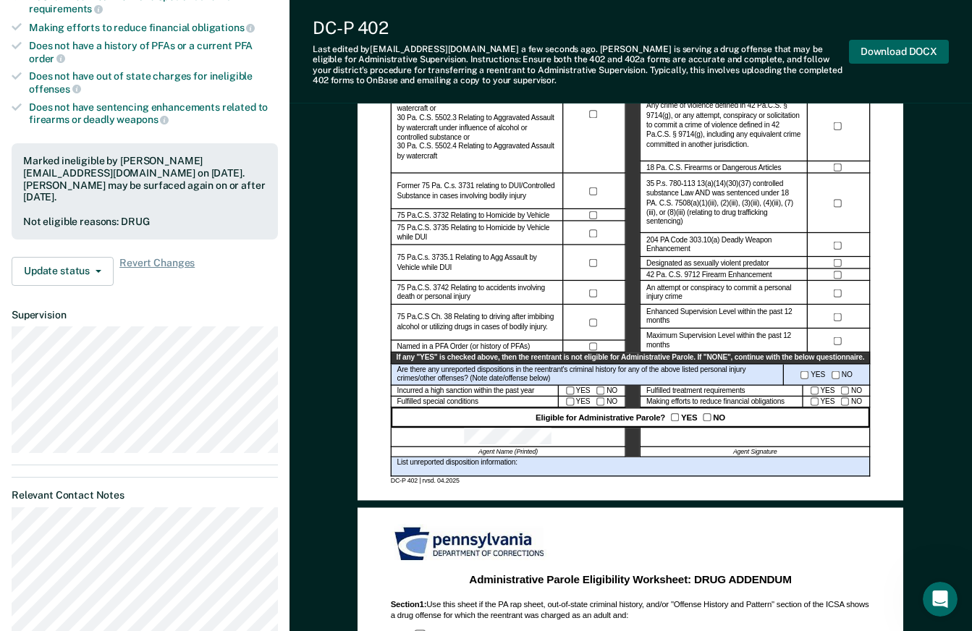
click at [896, 48] on button "Download DOCX" at bounding box center [899, 52] width 100 height 24
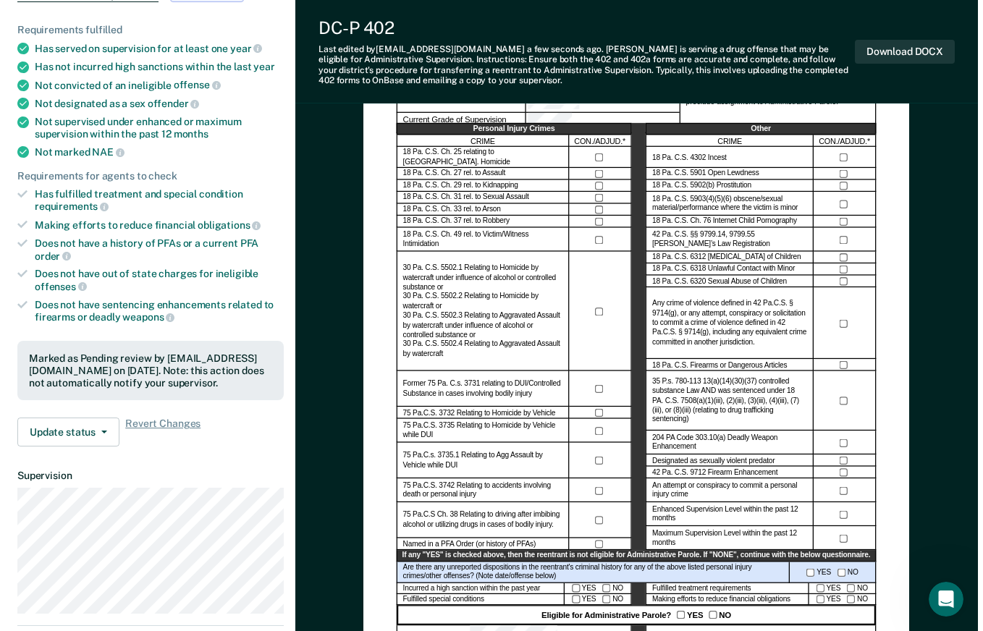
scroll to position [0, 0]
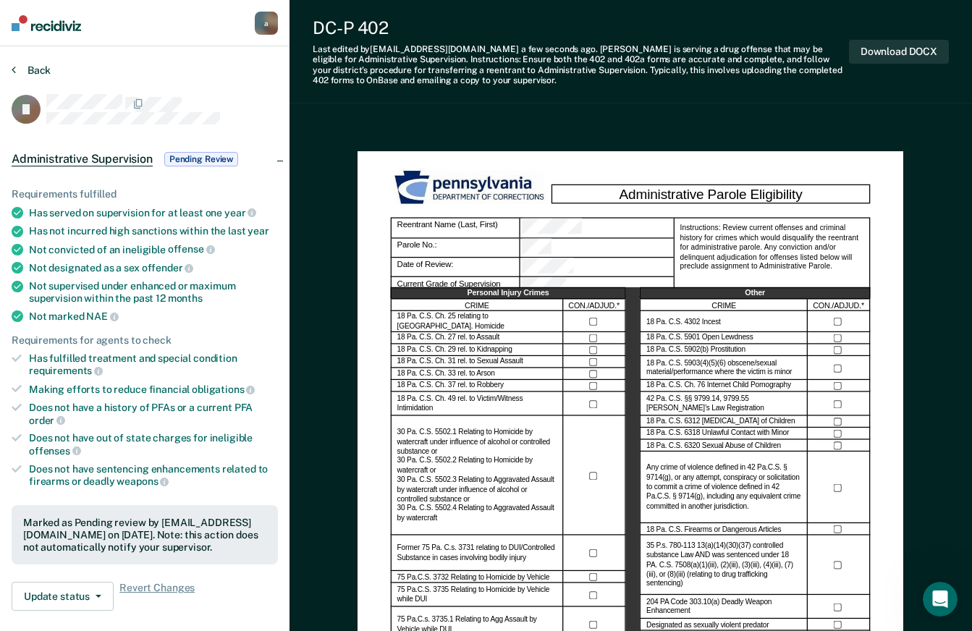
click at [46, 66] on button "Back" at bounding box center [31, 70] width 39 height 13
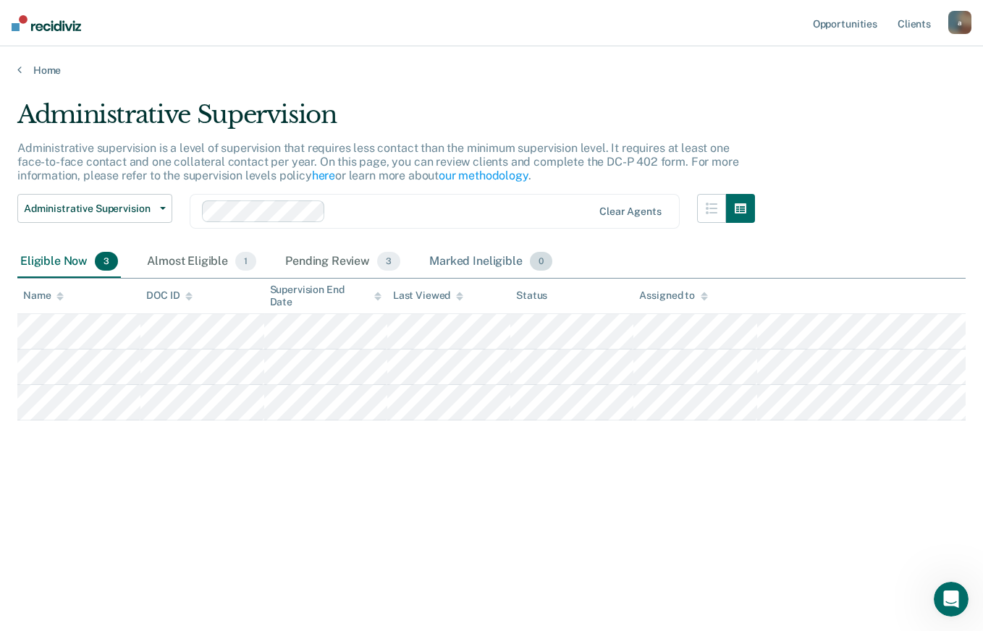
click at [455, 264] on div "Marked Ineligible 0" at bounding box center [490, 262] width 129 height 32
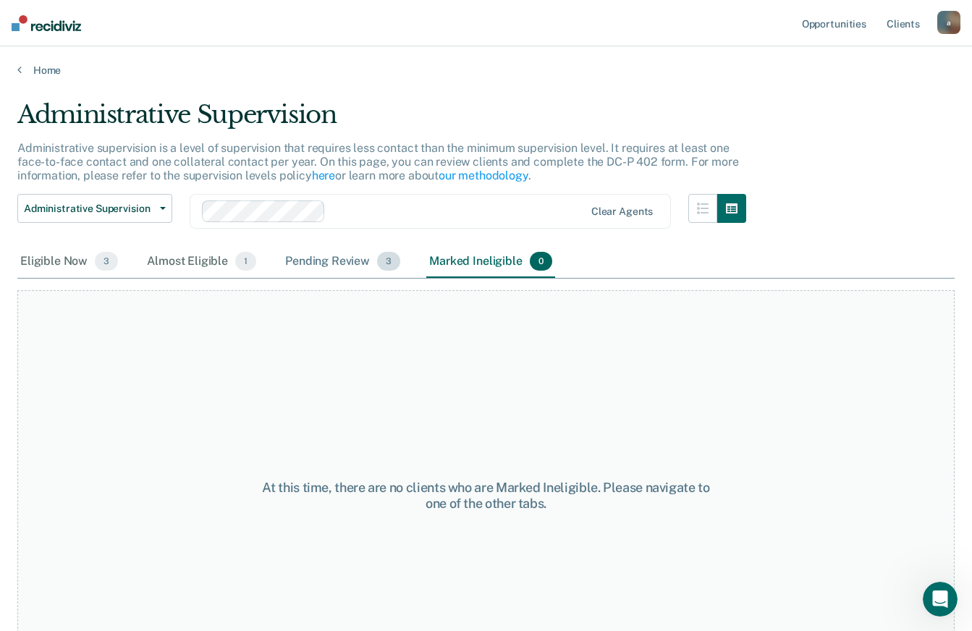
click at [334, 254] on div "Pending Review 3" at bounding box center [342, 262] width 121 height 32
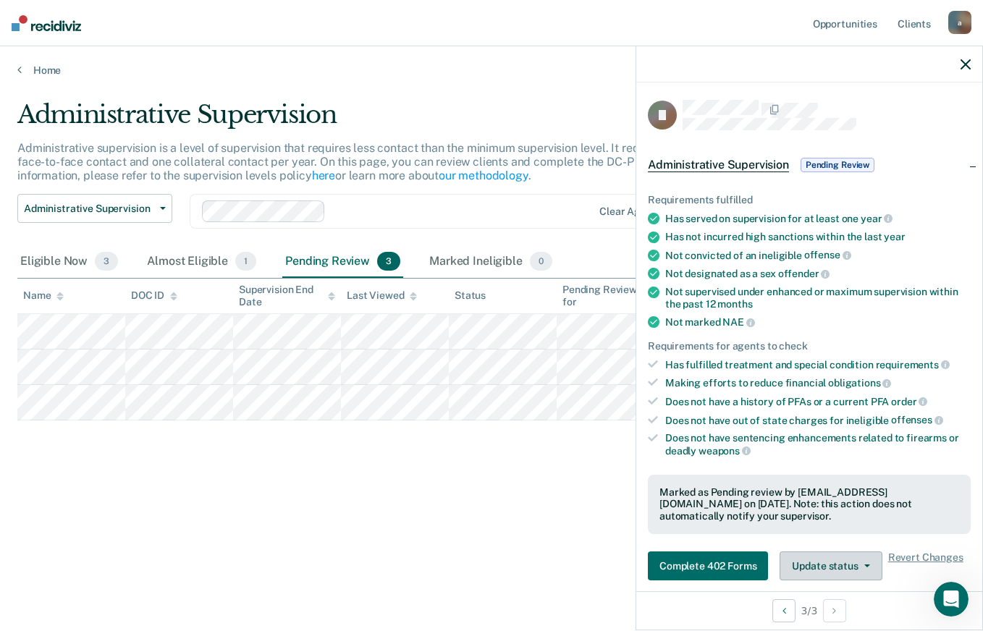
click at [818, 568] on button "Update status" at bounding box center [830, 565] width 102 height 29
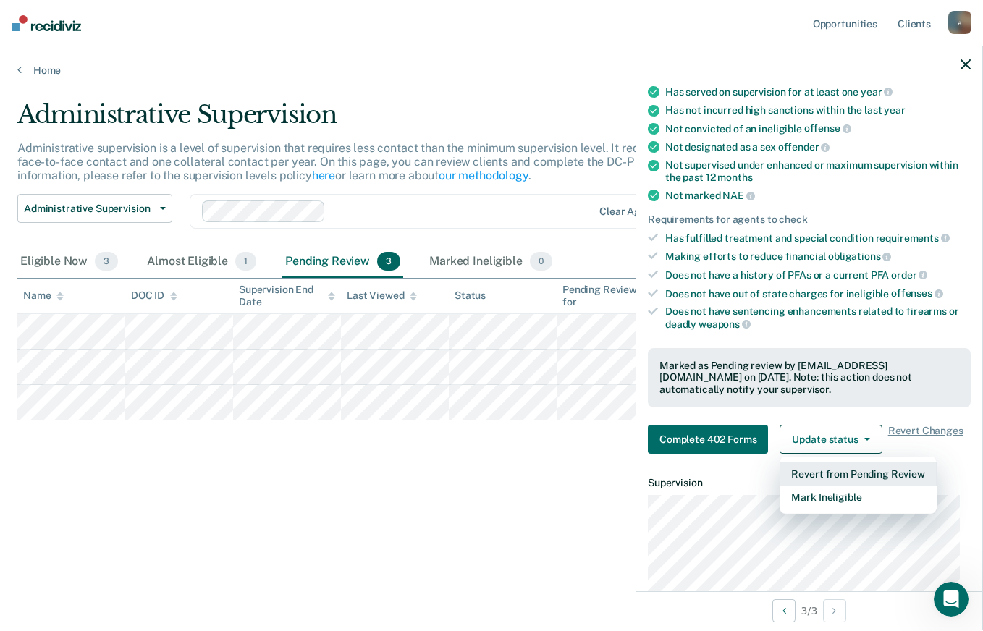
scroll to position [237, 0]
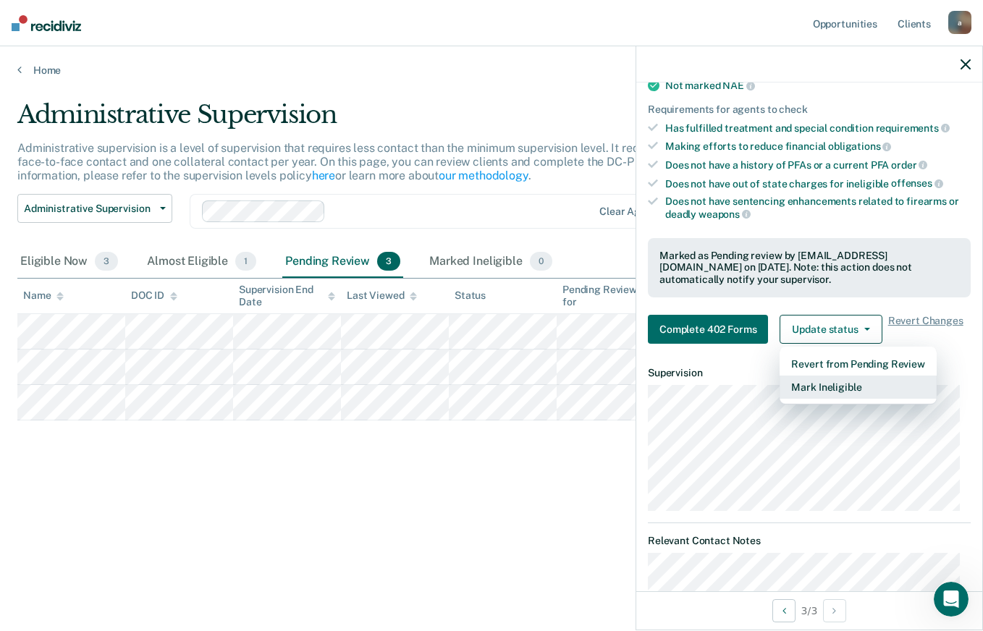
click at [841, 390] on button "Mark Ineligible" at bounding box center [857, 387] width 156 height 23
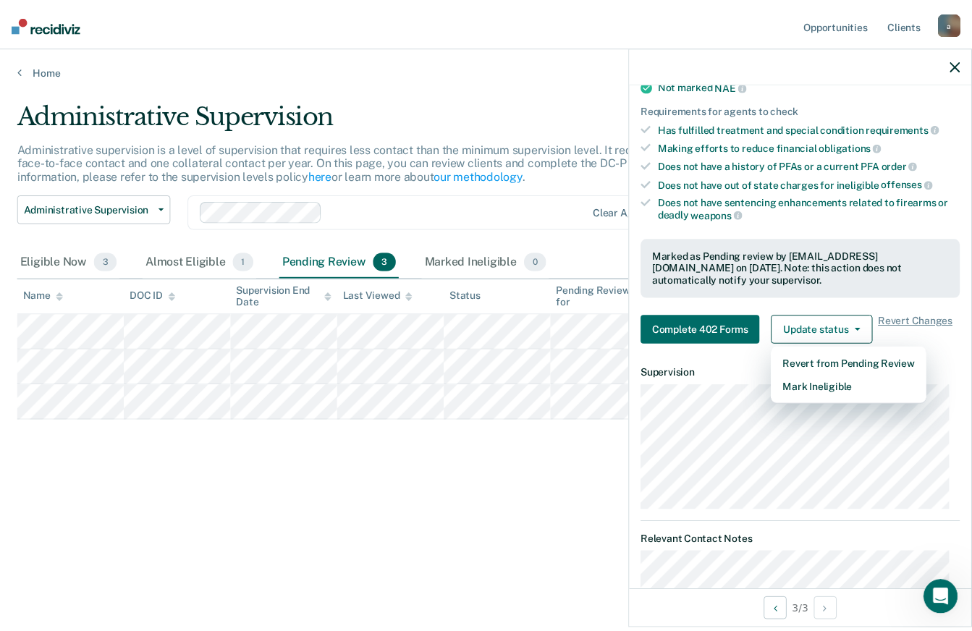
scroll to position [213, 0]
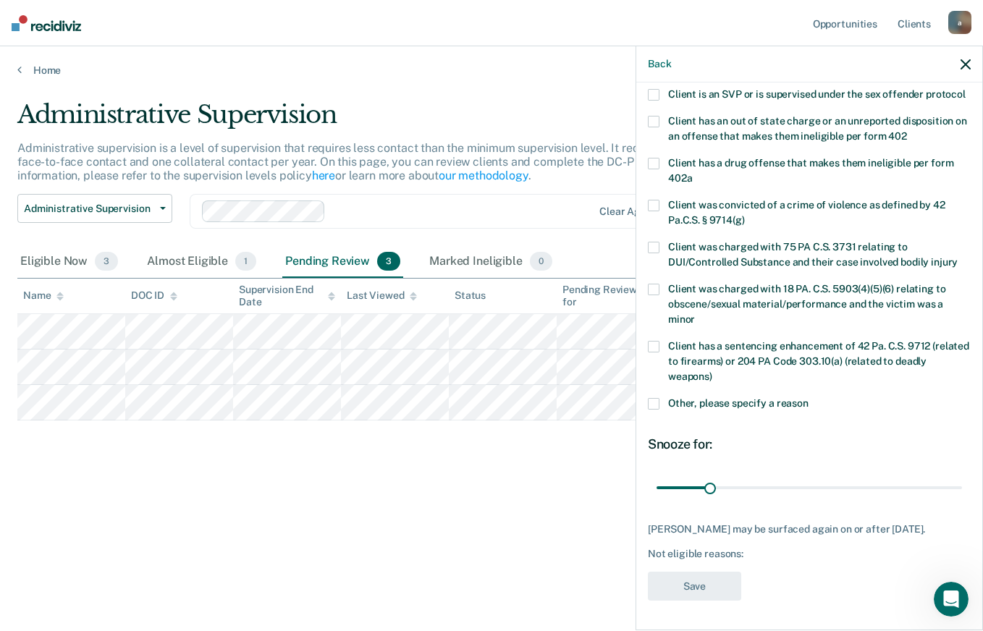
click at [653, 161] on span at bounding box center [654, 164] width 12 height 12
click at [692, 173] on input "Client has a drug offense that makes them ineligible per form 402a" at bounding box center [692, 173] width 0 height 0
drag, startPoint x: 716, startPoint y: 467, endPoint x: 902, endPoint y: 459, distance: 185.4
click at [902, 459] on div "Snooze for: 30 days" at bounding box center [809, 468] width 323 height 64
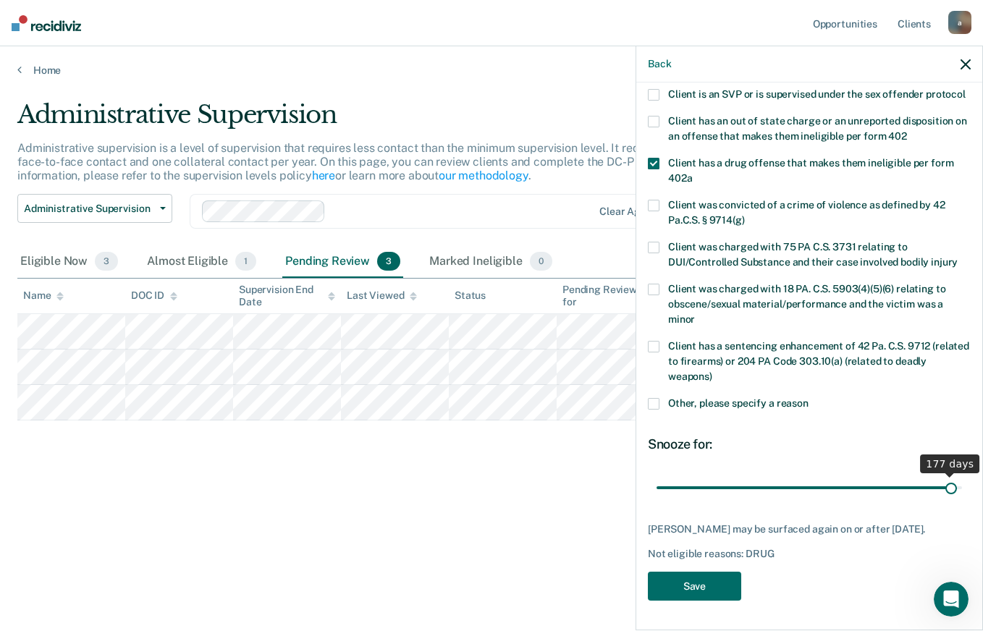
click at [940, 486] on input "range" at bounding box center [808, 487] width 305 height 25
drag, startPoint x: 940, startPoint y: 486, endPoint x: 947, endPoint y: 485, distance: 7.3
type input "180"
click at [947, 485] on input "range" at bounding box center [808, 487] width 305 height 25
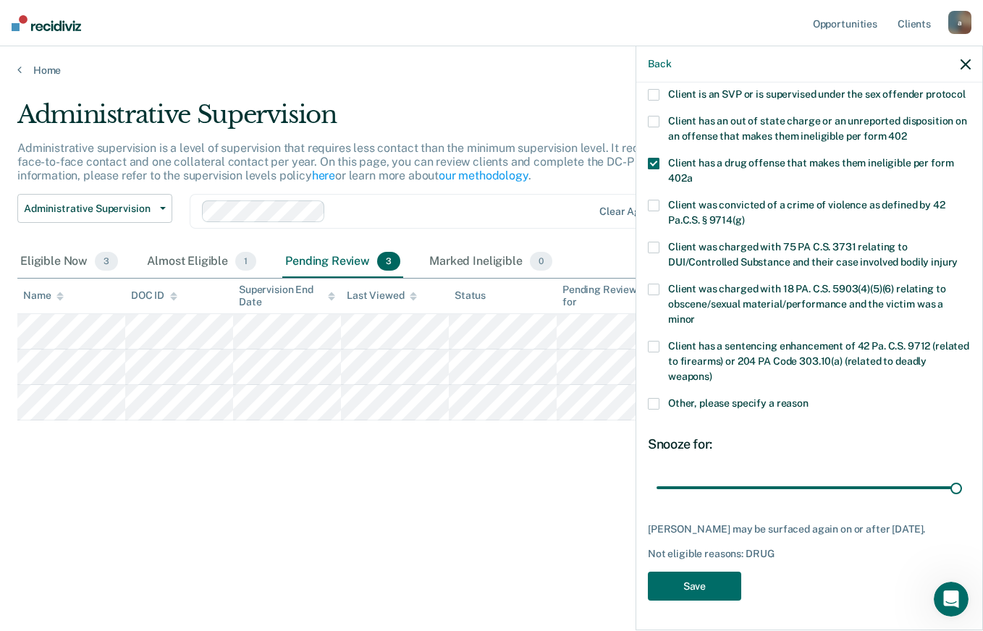
click at [949, 486] on input "range" at bounding box center [808, 487] width 305 height 25
click at [695, 582] on button "Save" at bounding box center [694, 587] width 93 height 30
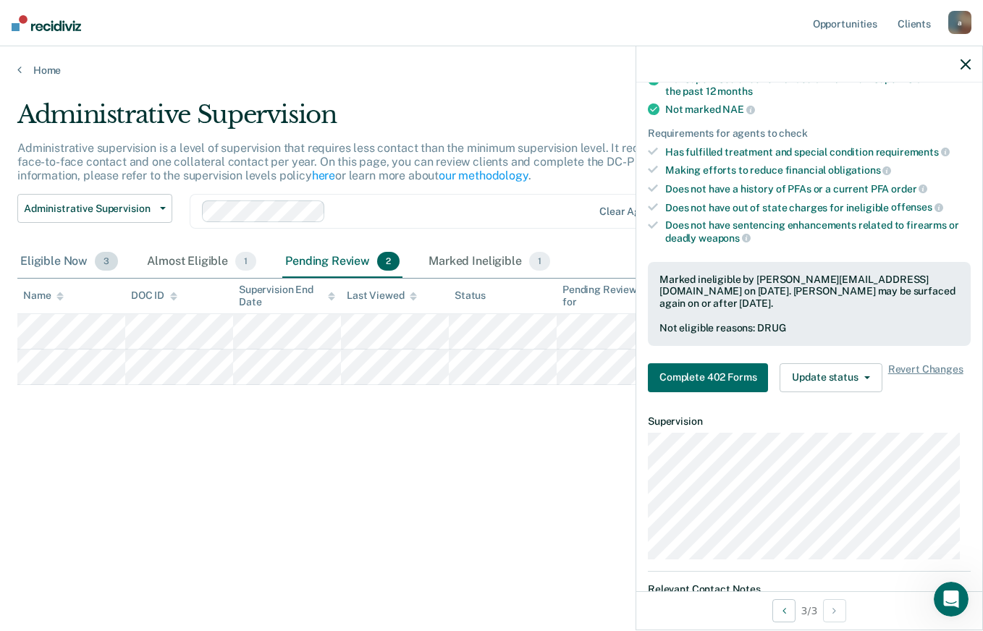
click at [56, 259] on div "Eligible Now 3" at bounding box center [68, 262] width 103 height 32
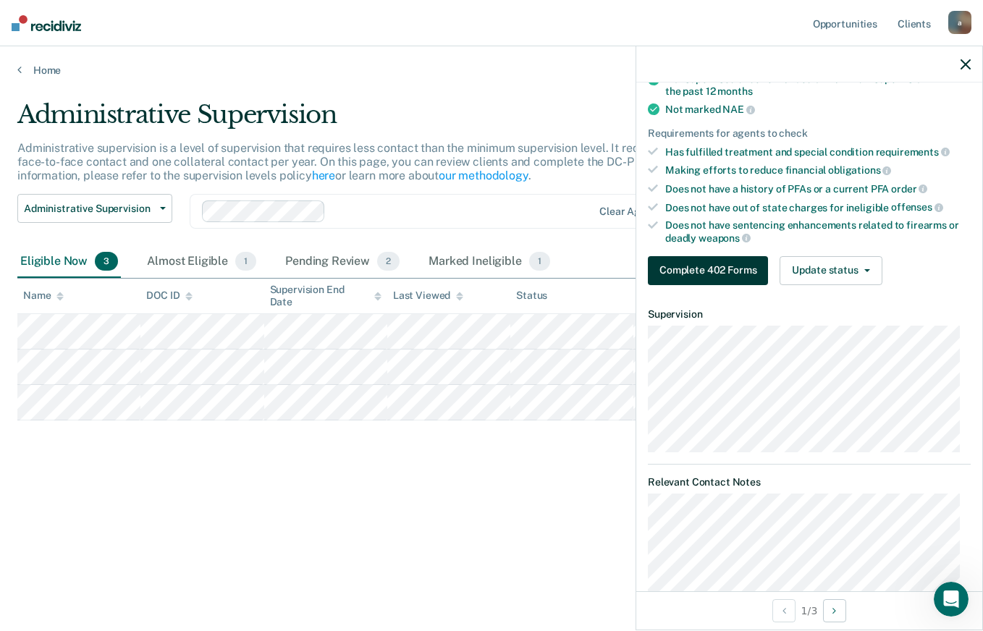
click at [685, 268] on button "Complete 402 Forms" at bounding box center [708, 270] width 120 height 29
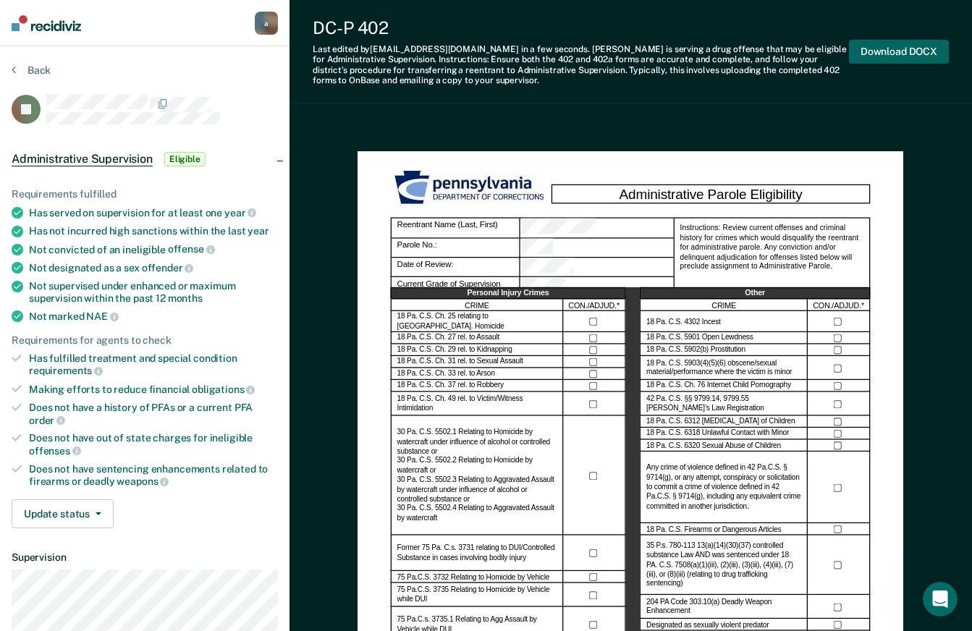
click at [871, 56] on button "Download DOCX" at bounding box center [899, 52] width 100 height 24
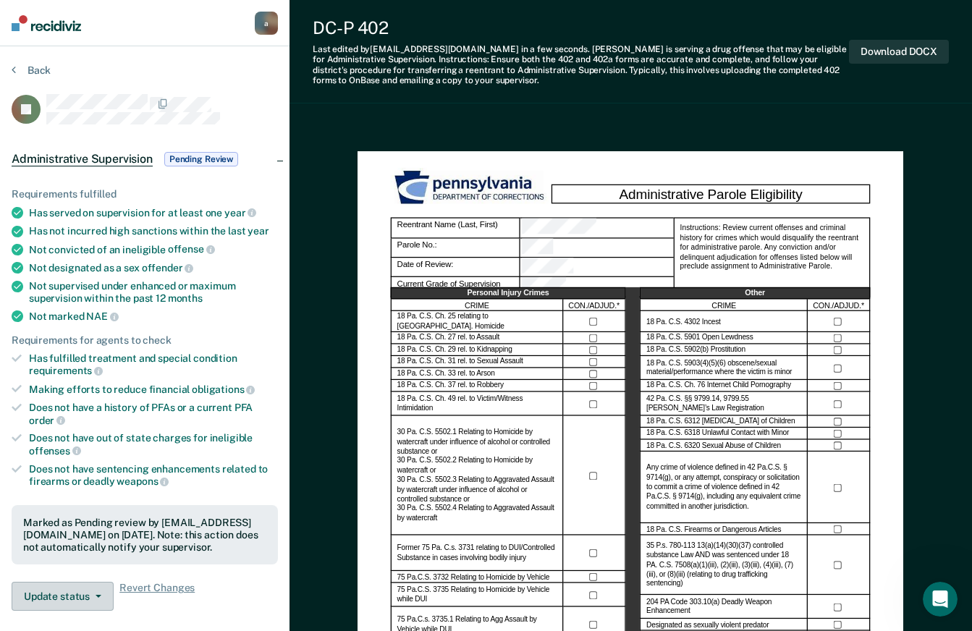
click at [93, 595] on span "button" at bounding box center [96, 596] width 12 height 3
click at [101, 155] on span "Administrative Supervision" at bounding box center [82, 159] width 141 height 14
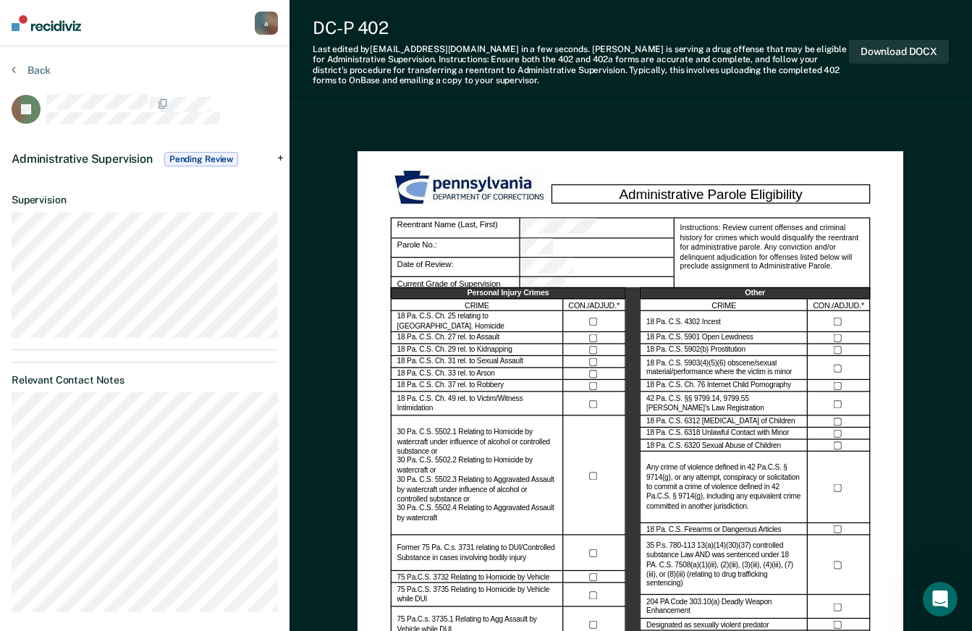
click at [101, 155] on span "Administrative Supervision" at bounding box center [82, 159] width 141 height 14
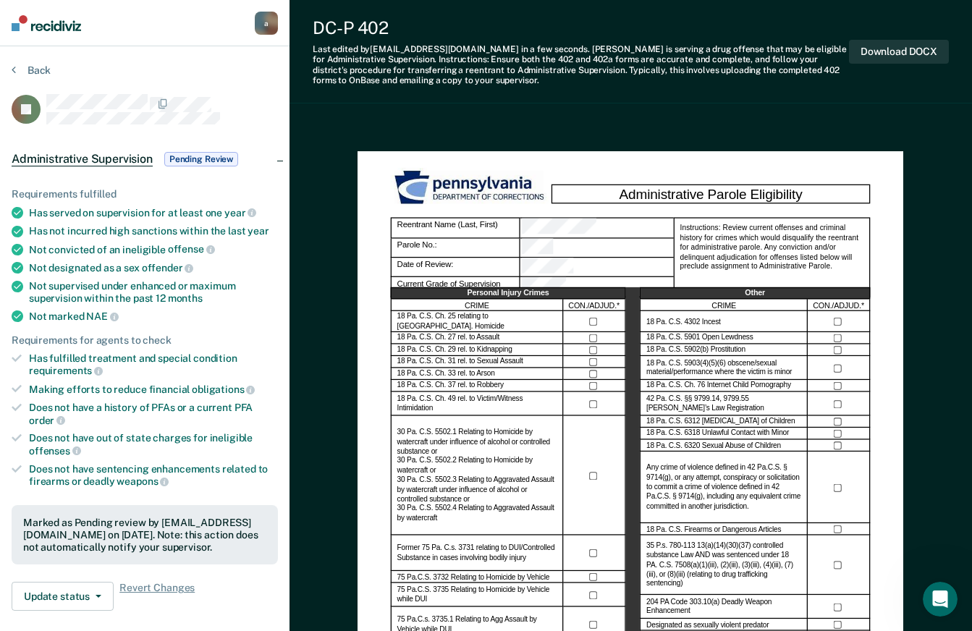
click at [51, 72] on div "Back" at bounding box center [145, 79] width 266 height 30
click at [46, 72] on button "Back" at bounding box center [31, 70] width 39 height 13
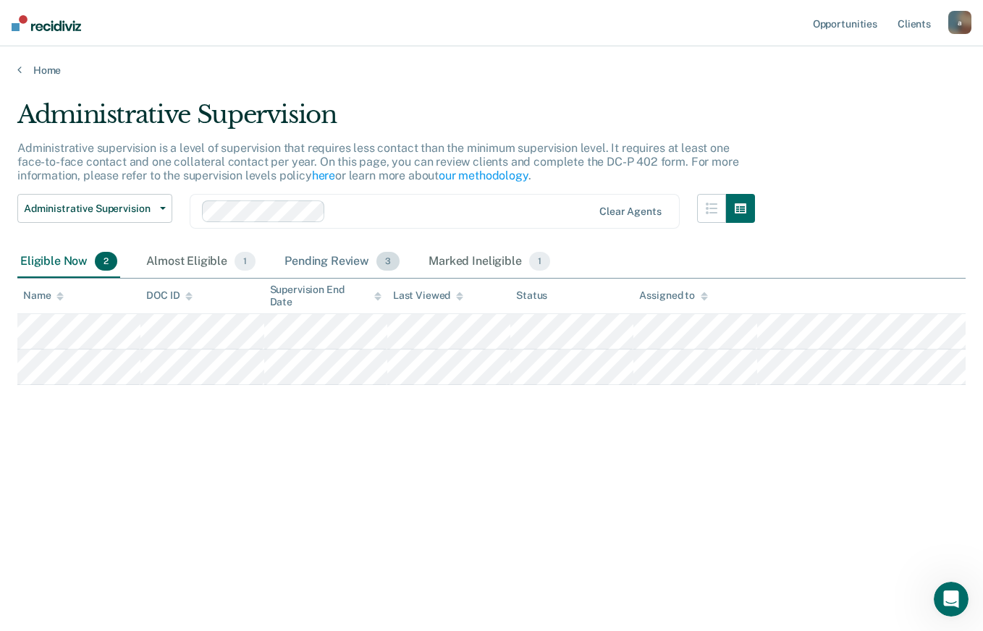
click at [316, 262] on div "Pending Review 3" at bounding box center [341, 262] width 121 height 32
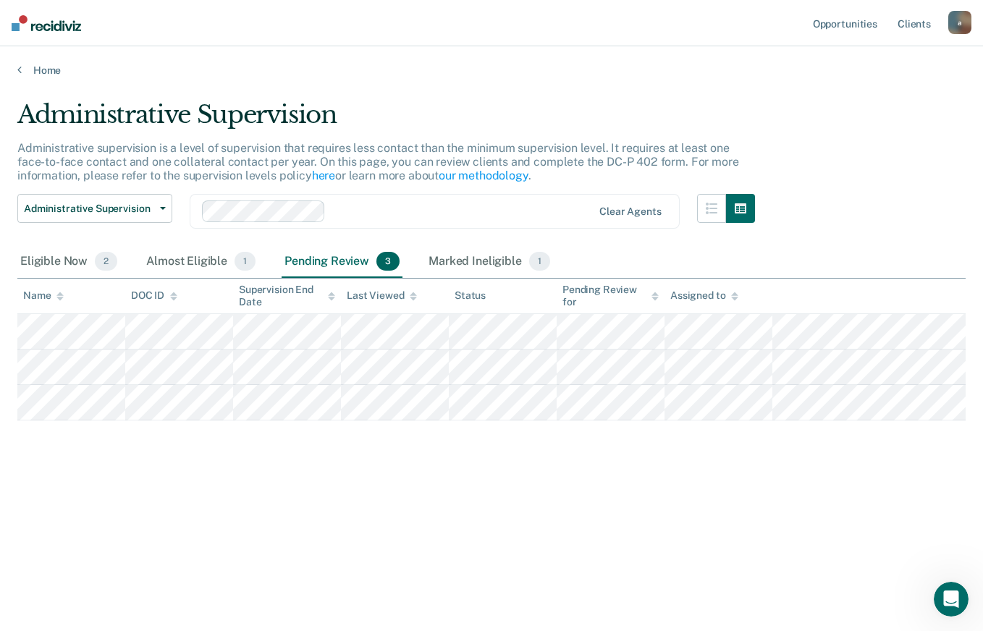
click at [357, 448] on div "Administrative Supervision Administrative supervision is a level of supervision…" at bounding box center [491, 311] width 948 height 423
click at [56, 257] on div "Eligible Now 2" at bounding box center [68, 262] width 103 height 32
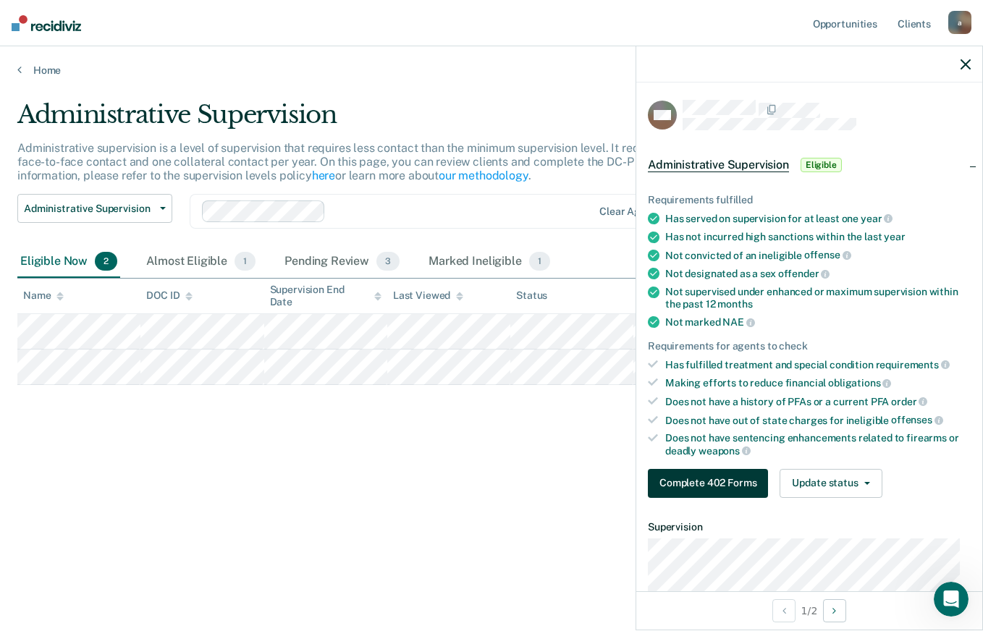
click at [692, 484] on button "Complete 402 Forms" at bounding box center [708, 483] width 120 height 29
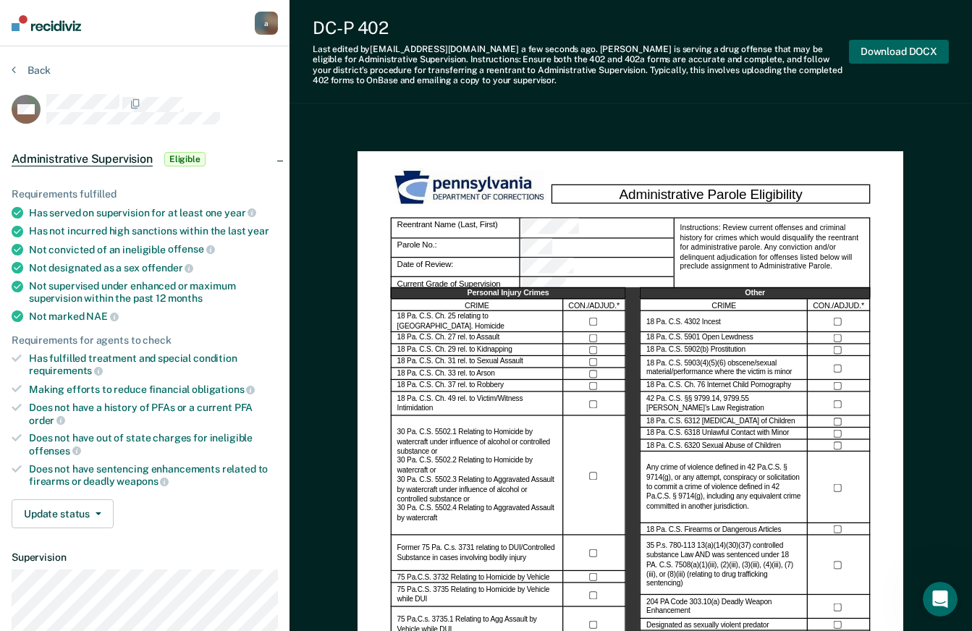
click at [886, 59] on button "Download DOCX" at bounding box center [899, 52] width 100 height 24
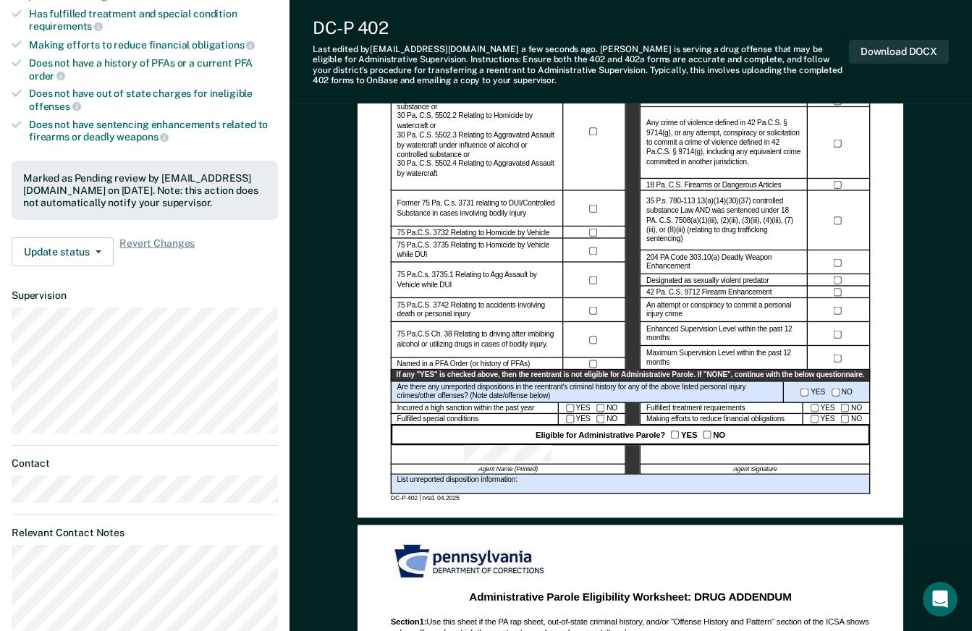
scroll to position [362, 0]
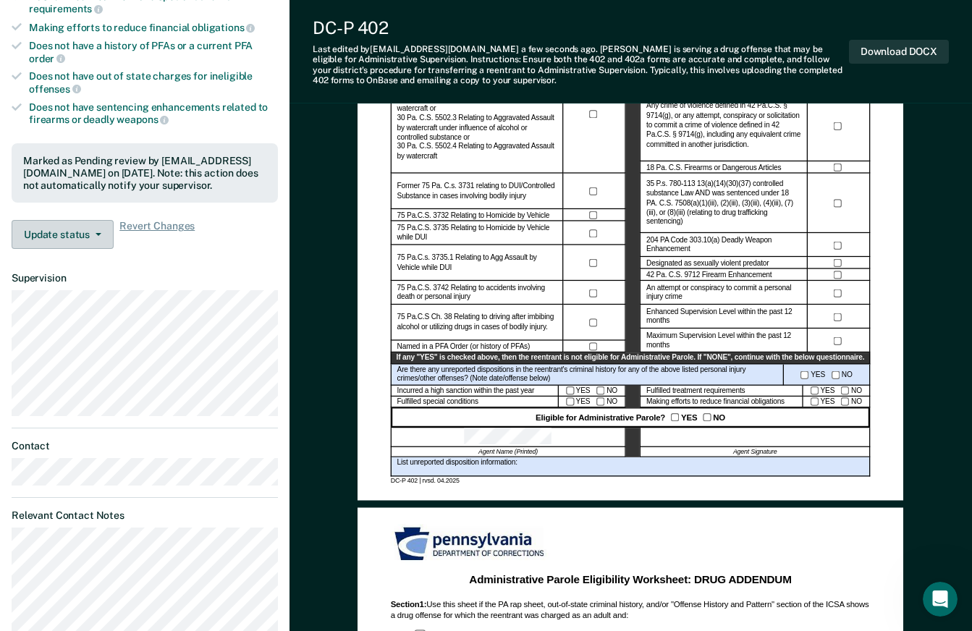
click at [87, 242] on button "Update status" at bounding box center [63, 234] width 102 height 29
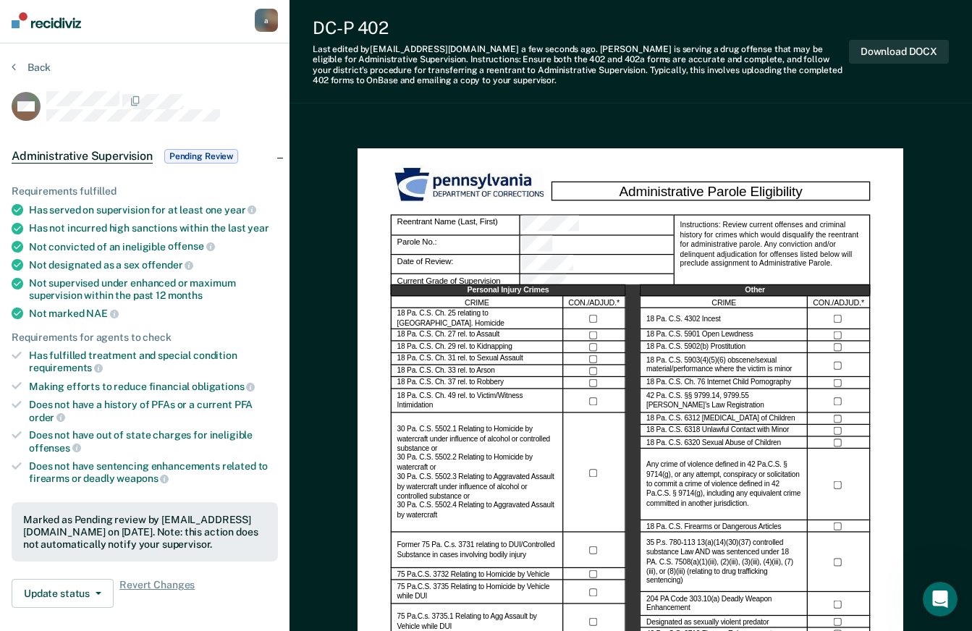
scroll to position [0, 0]
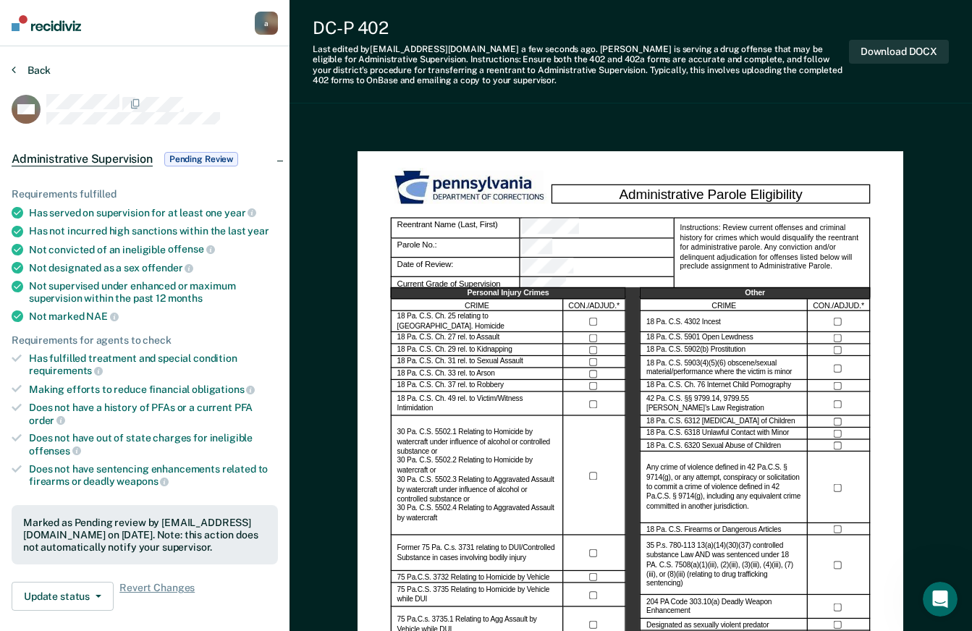
click at [45, 73] on button "Back" at bounding box center [31, 70] width 39 height 13
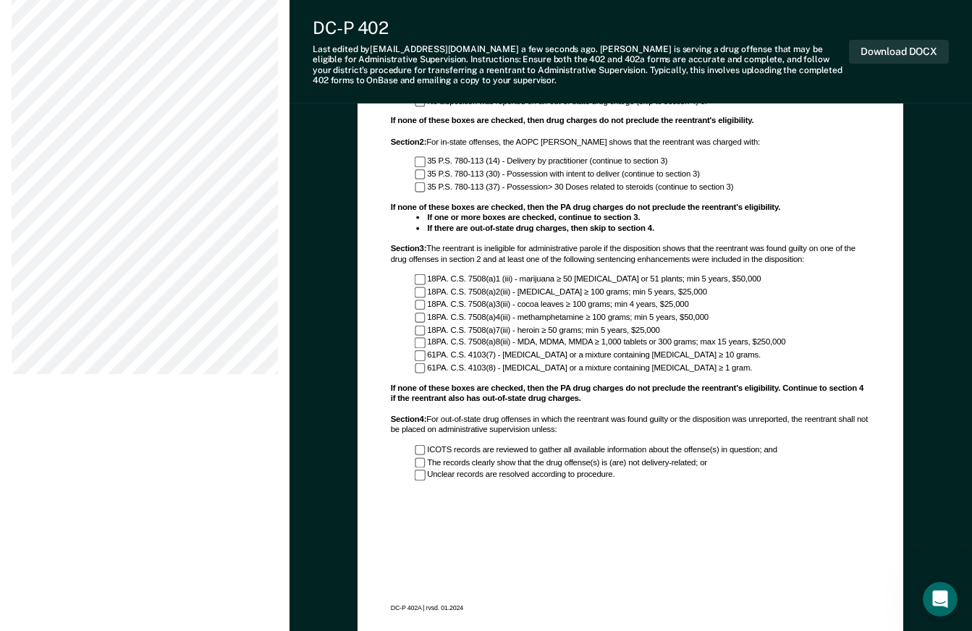
scroll to position [941, 0]
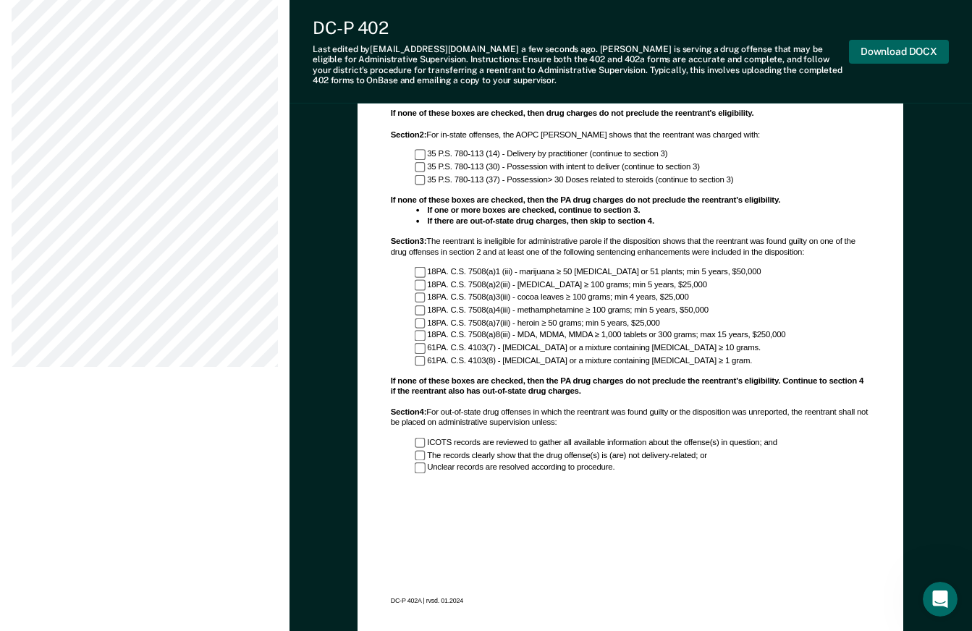
click at [883, 56] on button "Download DOCX" at bounding box center [899, 52] width 100 height 24
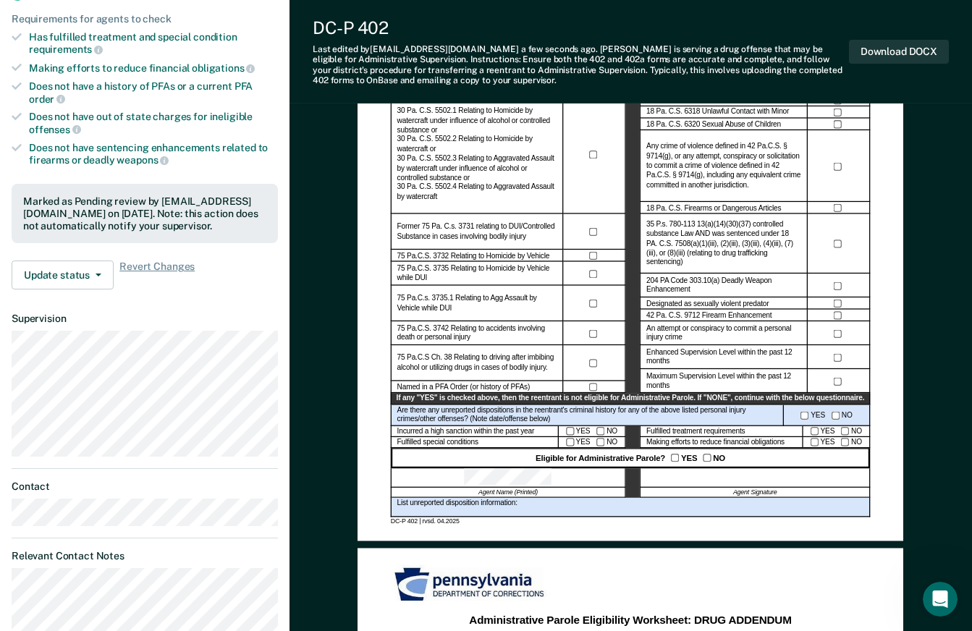
scroll to position [83, 0]
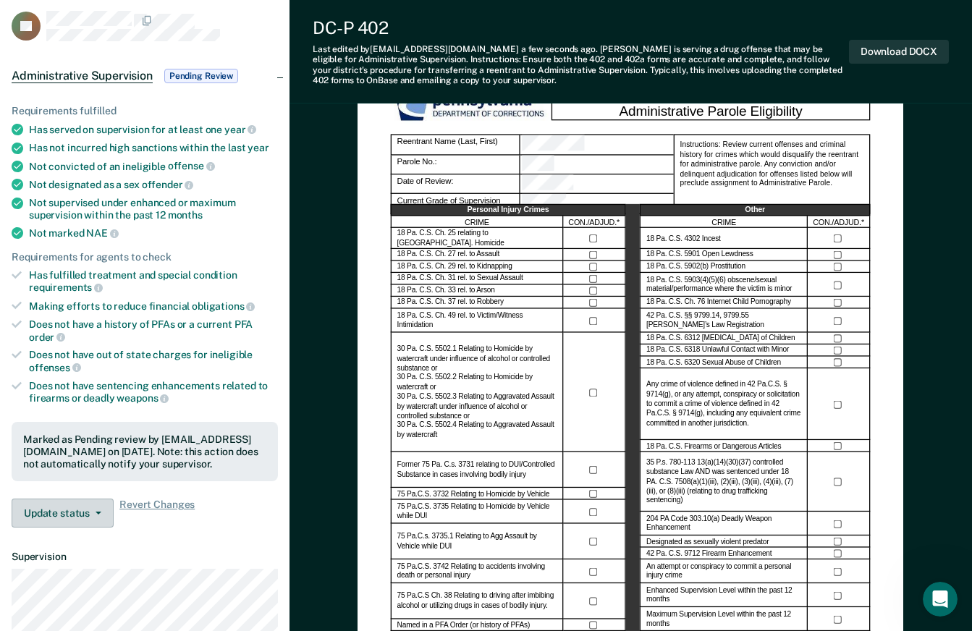
click at [96, 512] on icon "button" at bounding box center [99, 513] width 6 height 3
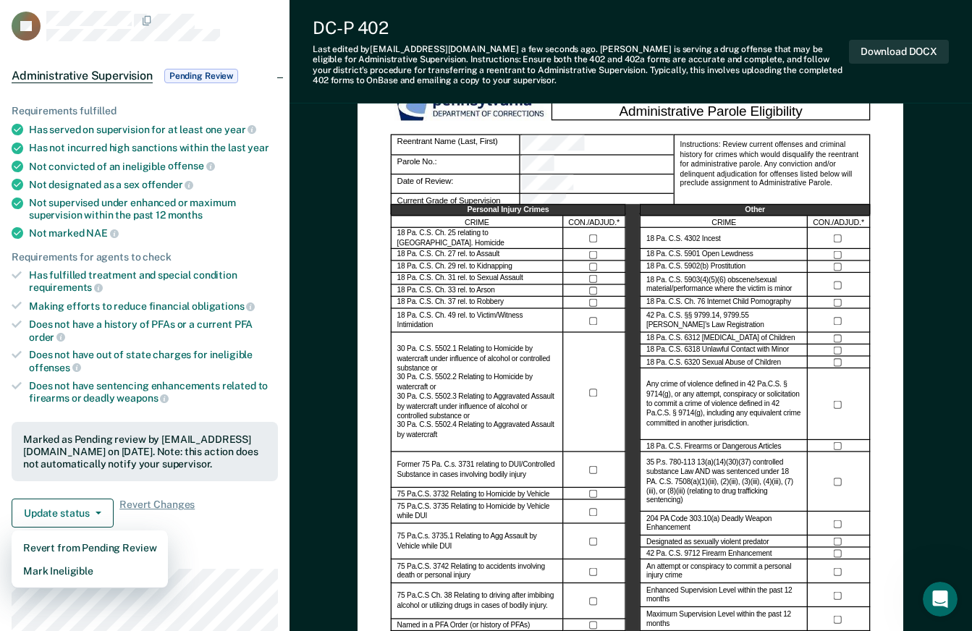
click at [198, 529] on div "Requirements fulfilled Has served on supervision for at least one year Has not …" at bounding box center [144, 310] width 289 height 457
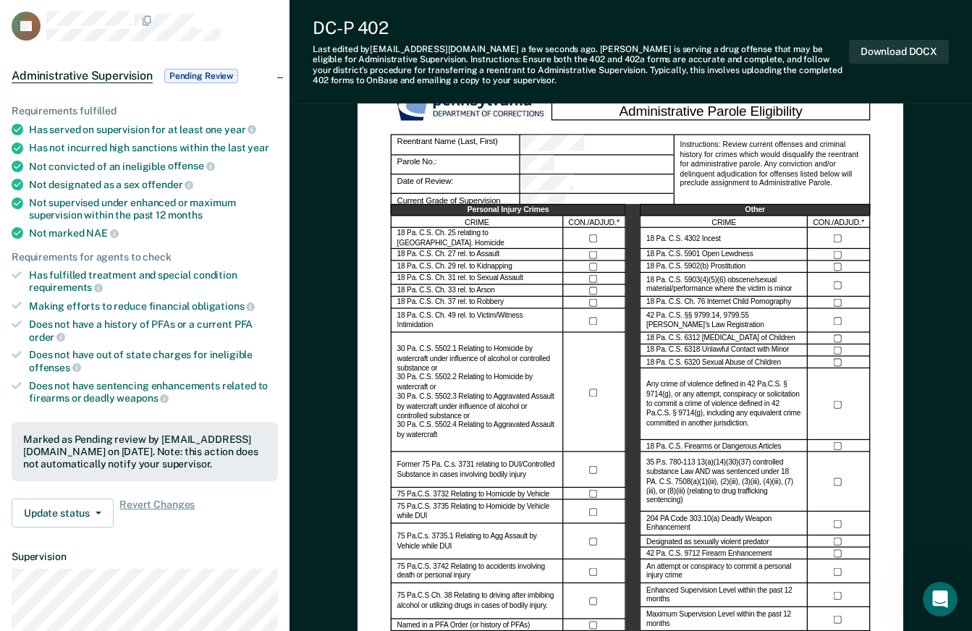
click at [216, 75] on span "Pending Review" at bounding box center [201, 76] width 74 height 14
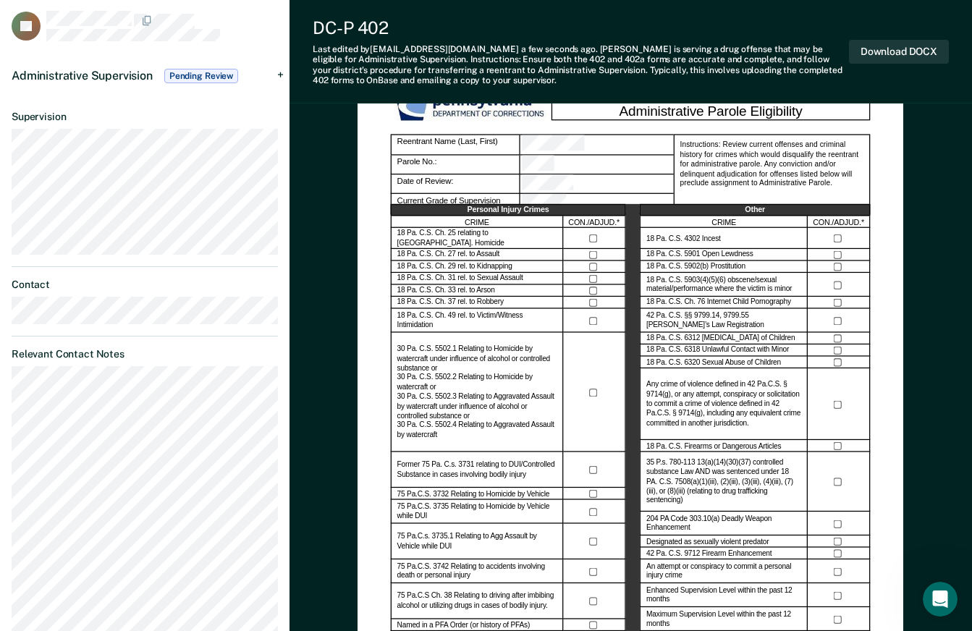
click at [216, 75] on span "Pending Review" at bounding box center [201, 76] width 74 height 14
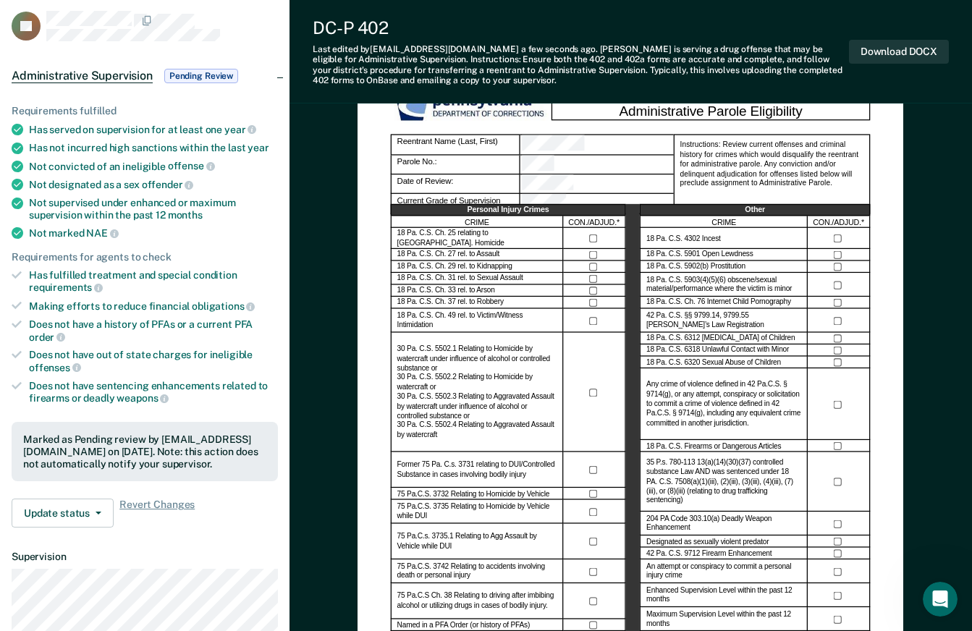
click at [216, 75] on span "Pending Review" at bounding box center [201, 76] width 74 height 14
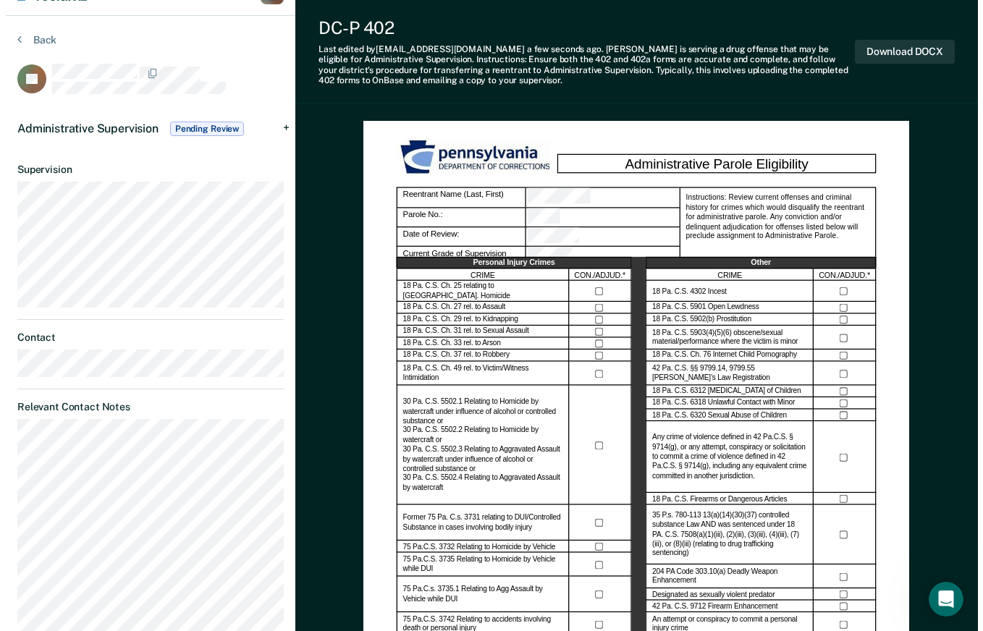
scroll to position [0, 0]
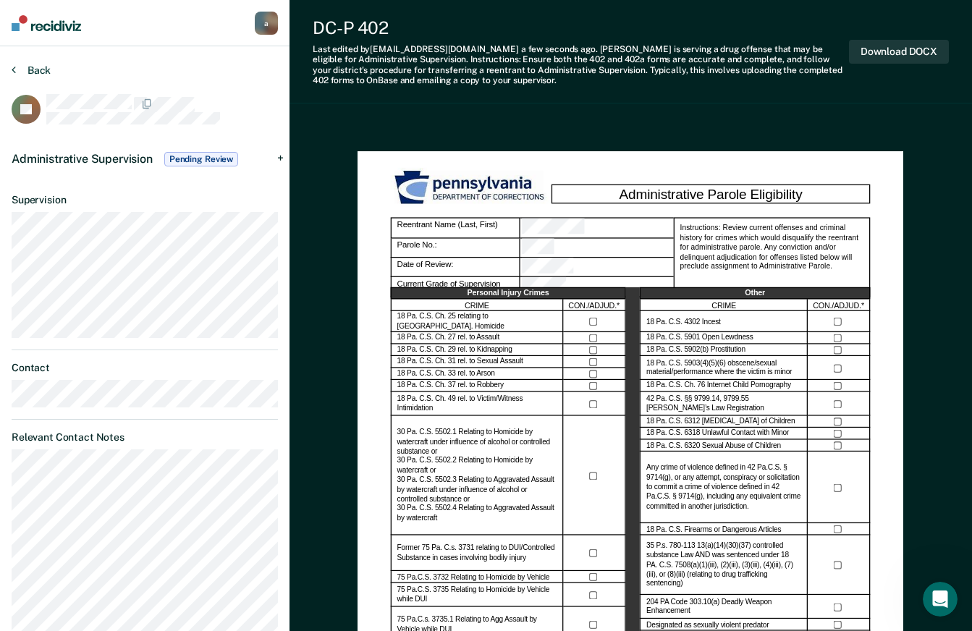
click at [21, 68] on button "Back" at bounding box center [31, 70] width 39 height 13
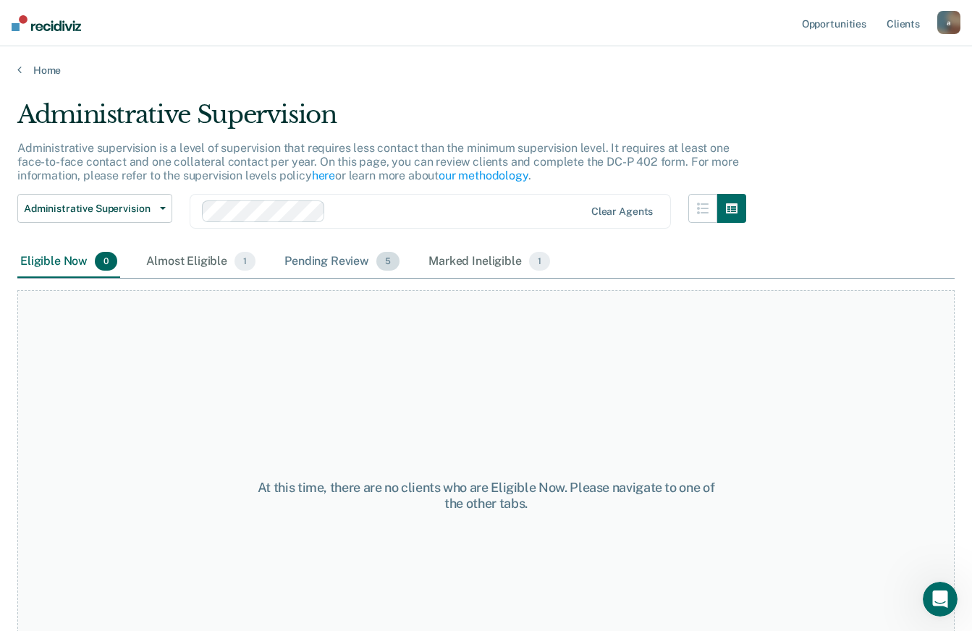
click at [341, 268] on div "Pending Review 5" at bounding box center [341, 262] width 121 height 32
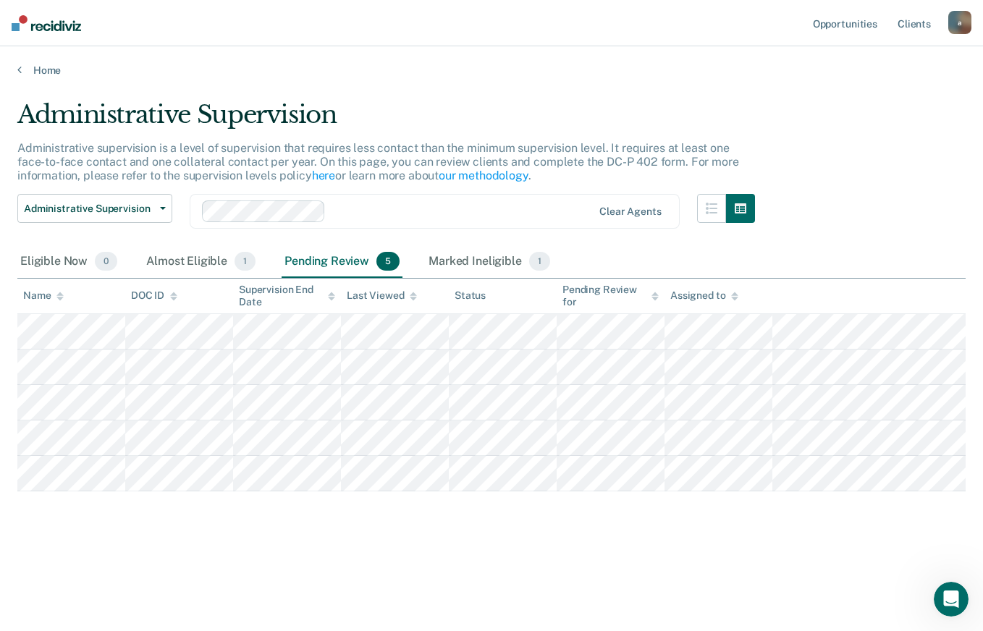
click at [298, 548] on div "Administrative Supervision Administrative supervision is a level of supervision…" at bounding box center [491, 334] width 948 height 469
